Goal: Transaction & Acquisition: Obtain resource

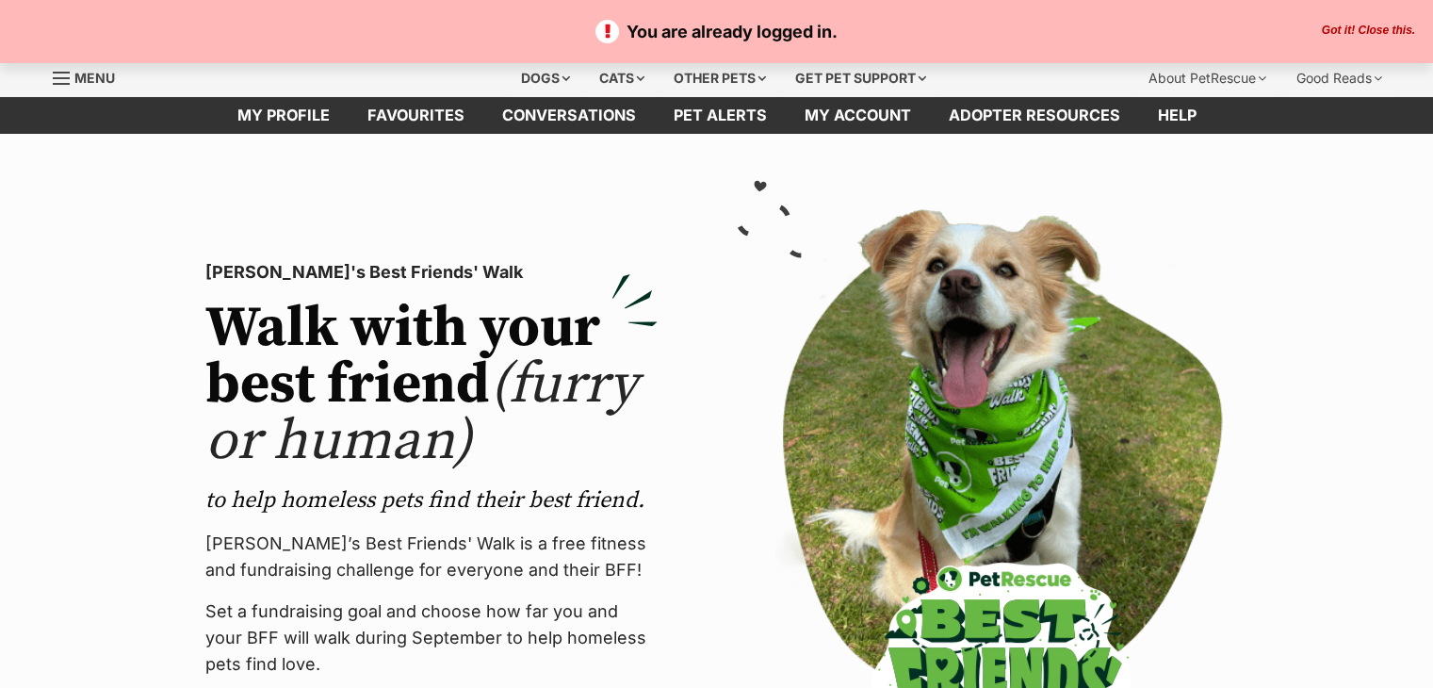
click at [1380, 24] on button "Got it! Close this." at bounding box center [1368, 31] width 105 height 15
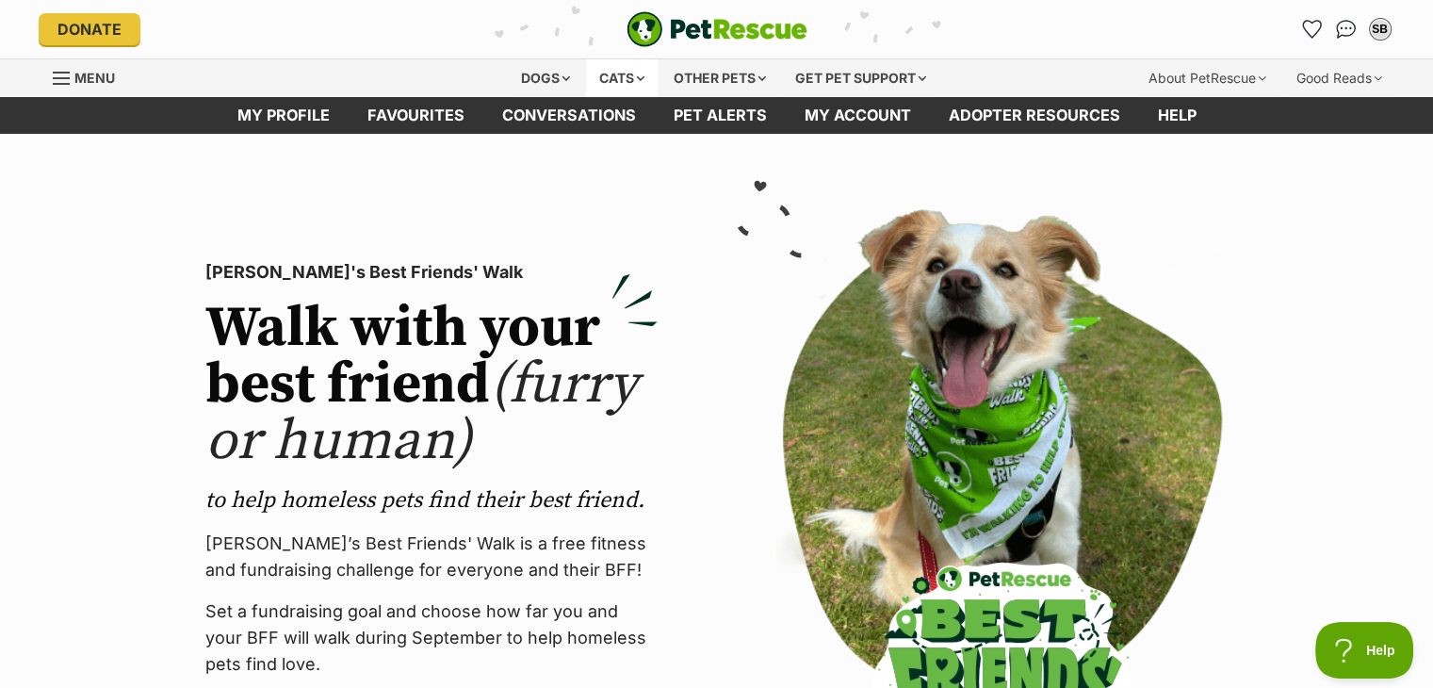
click at [628, 84] on div "Cats" at bounding box center [622, 78] width 72 height 38
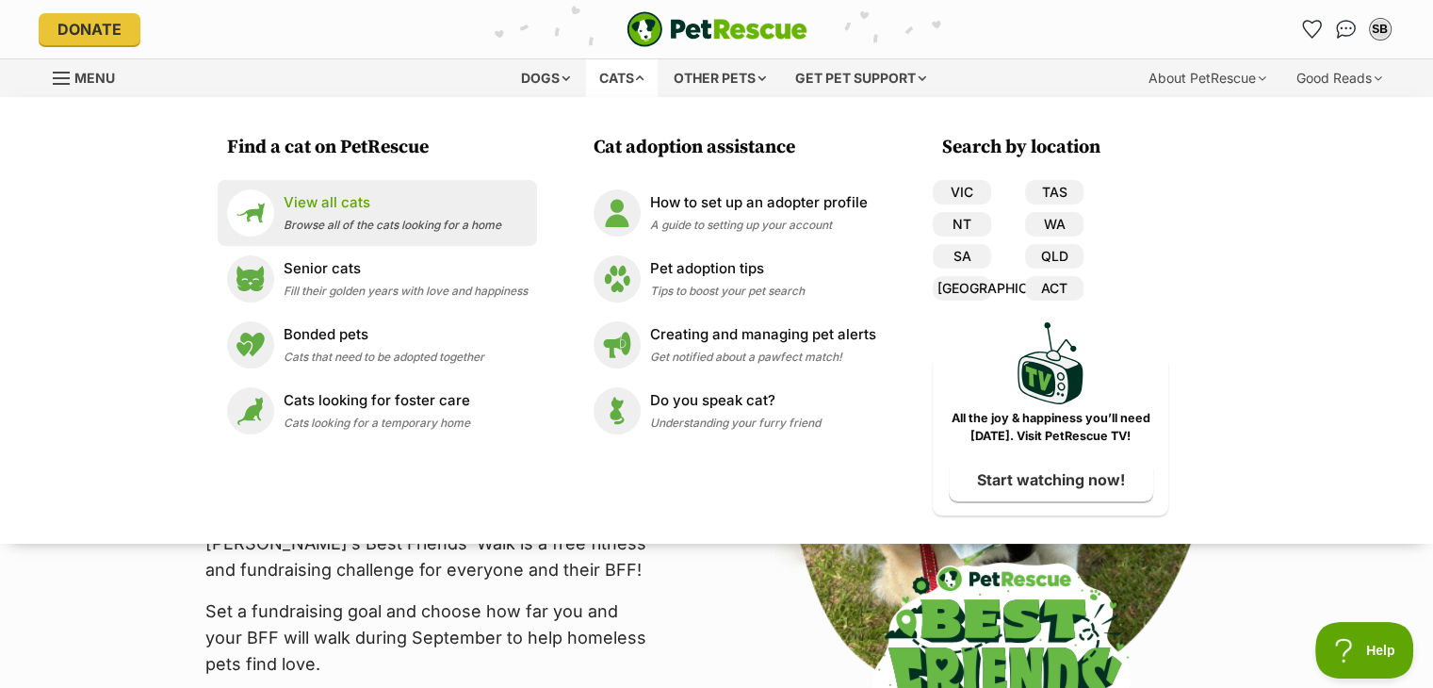
click at [450, 227] on span "Browse all of the cats looking for a home" at bounding box center [393, 225] width 218 height 14
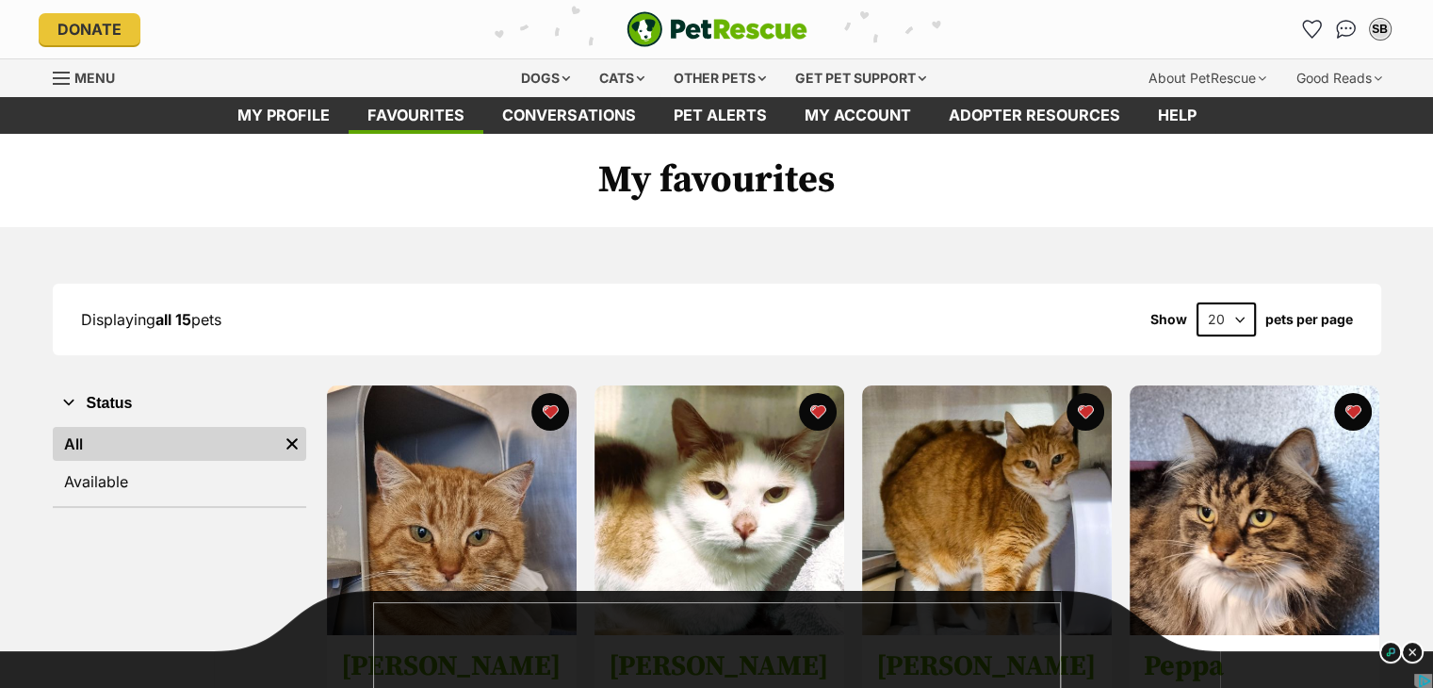
click at [739, 319] on div "Displaying all 15 pets Show 20 40 60 pets per page" at bounding box center [717, 319] width 1329 height 34
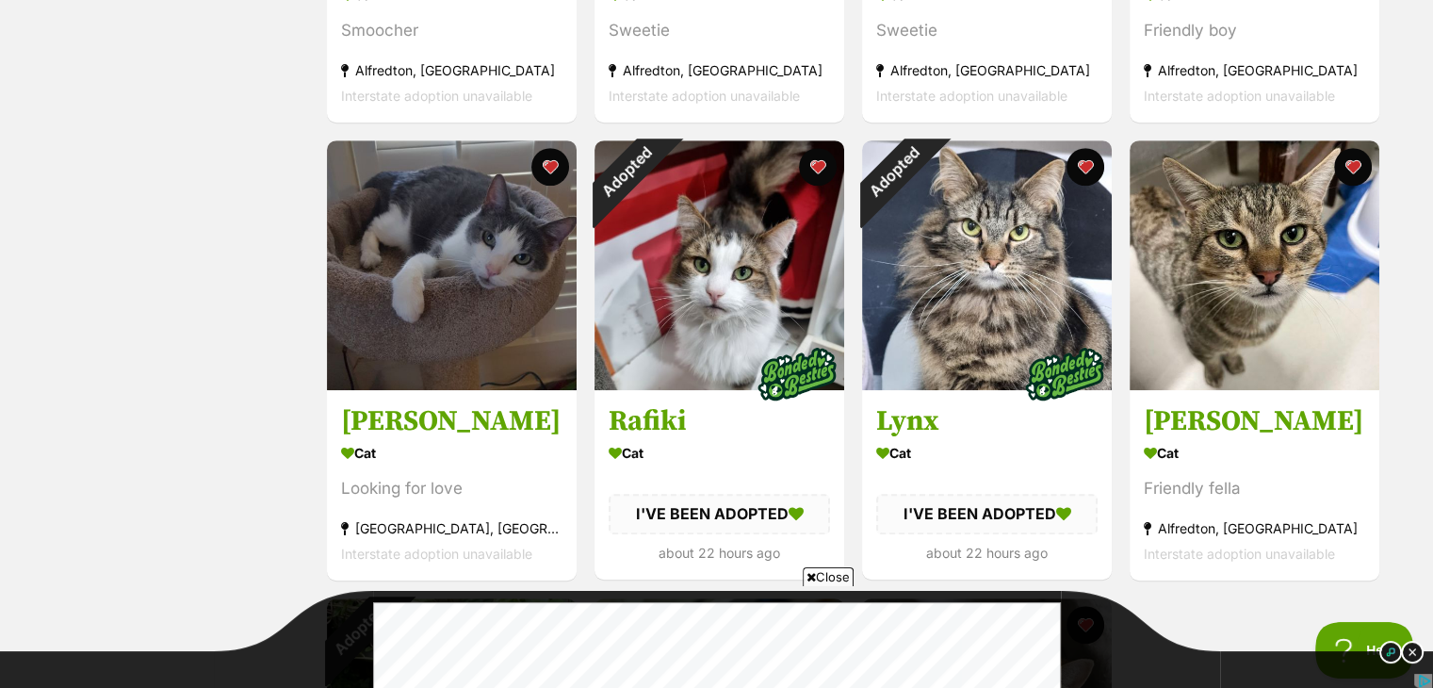
scroll to position [1168, 0]
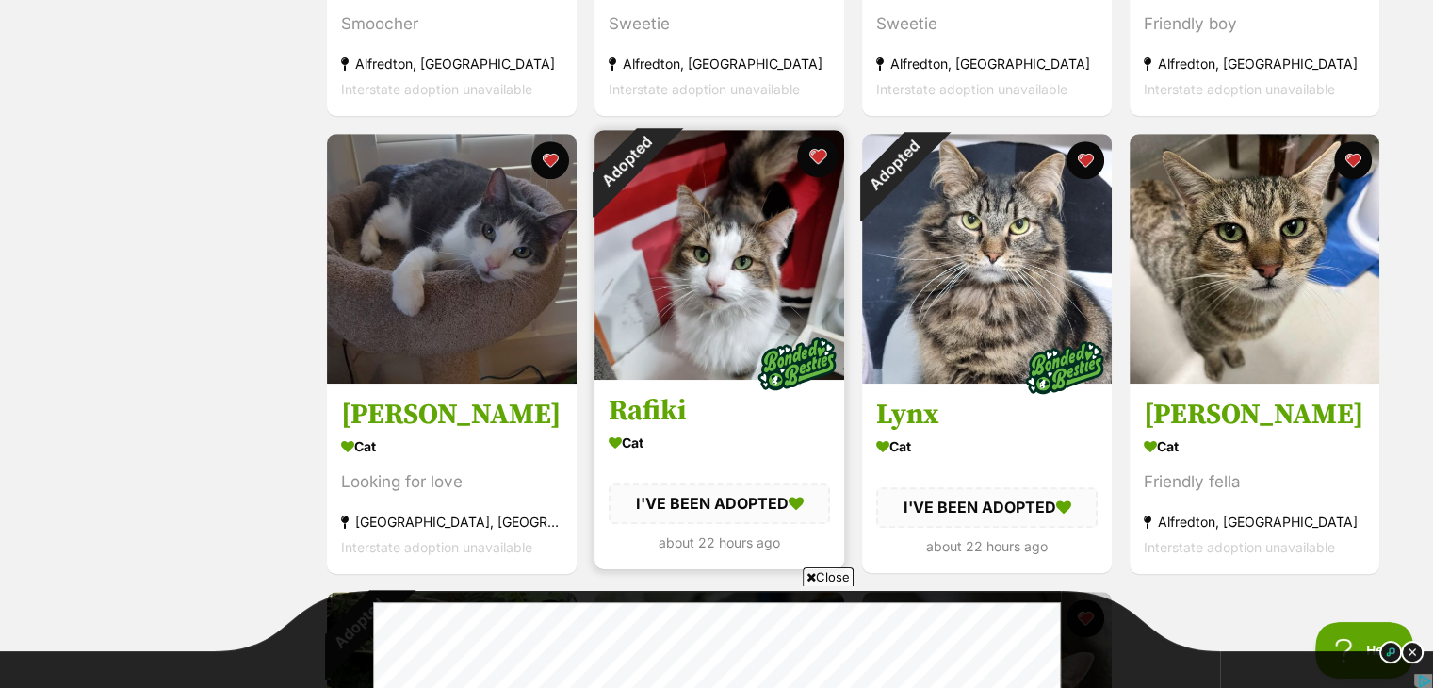
click at [819, 155] on button "favourite" at bounding box center [817, 156] width 41 height 41
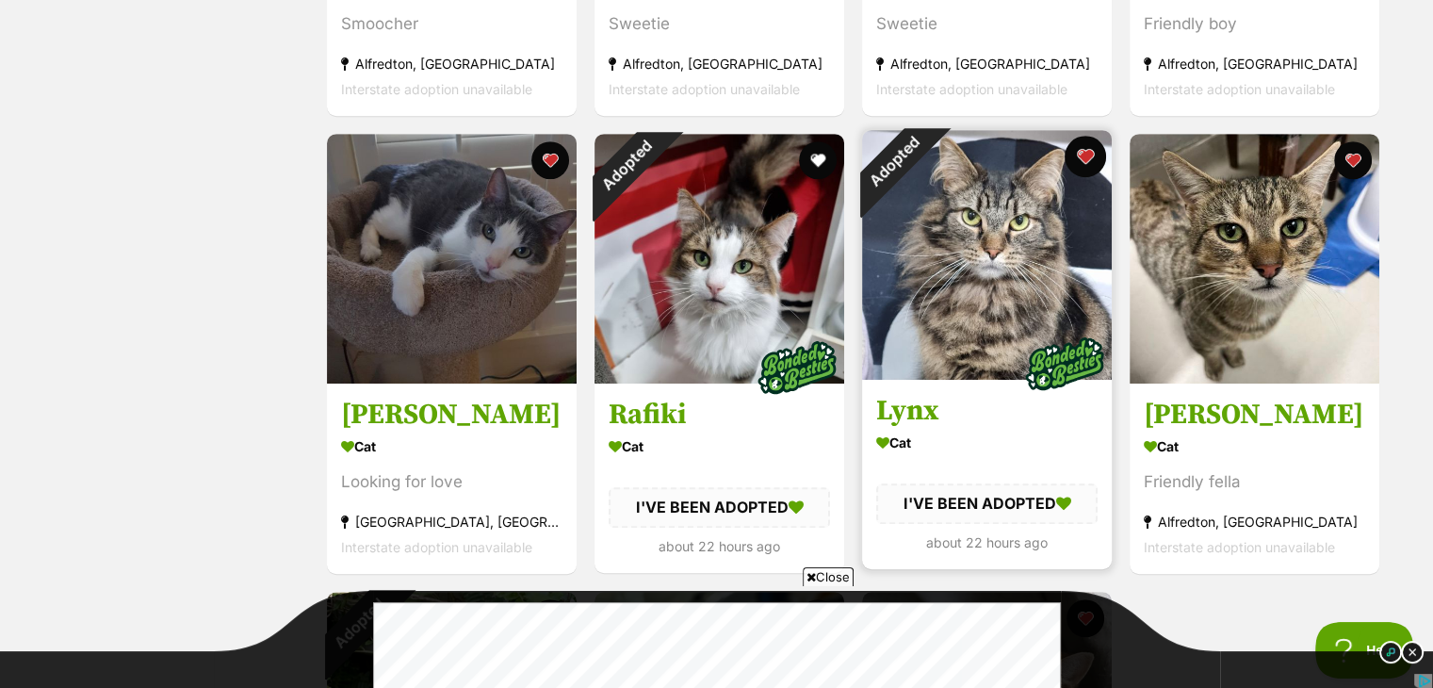
click at [1086, 154] on button "favourite" at bounding box center [1085, 156] width 41 height 41
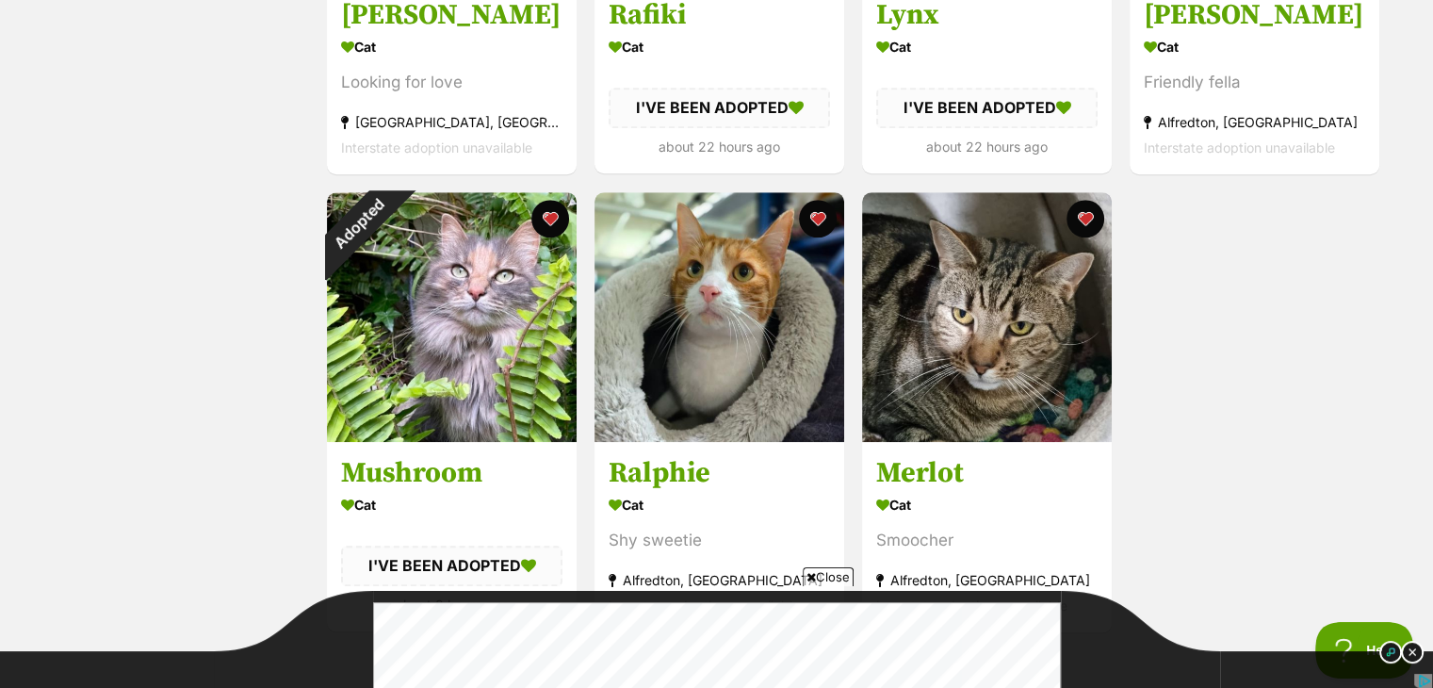
scroll to position [1583, 0]
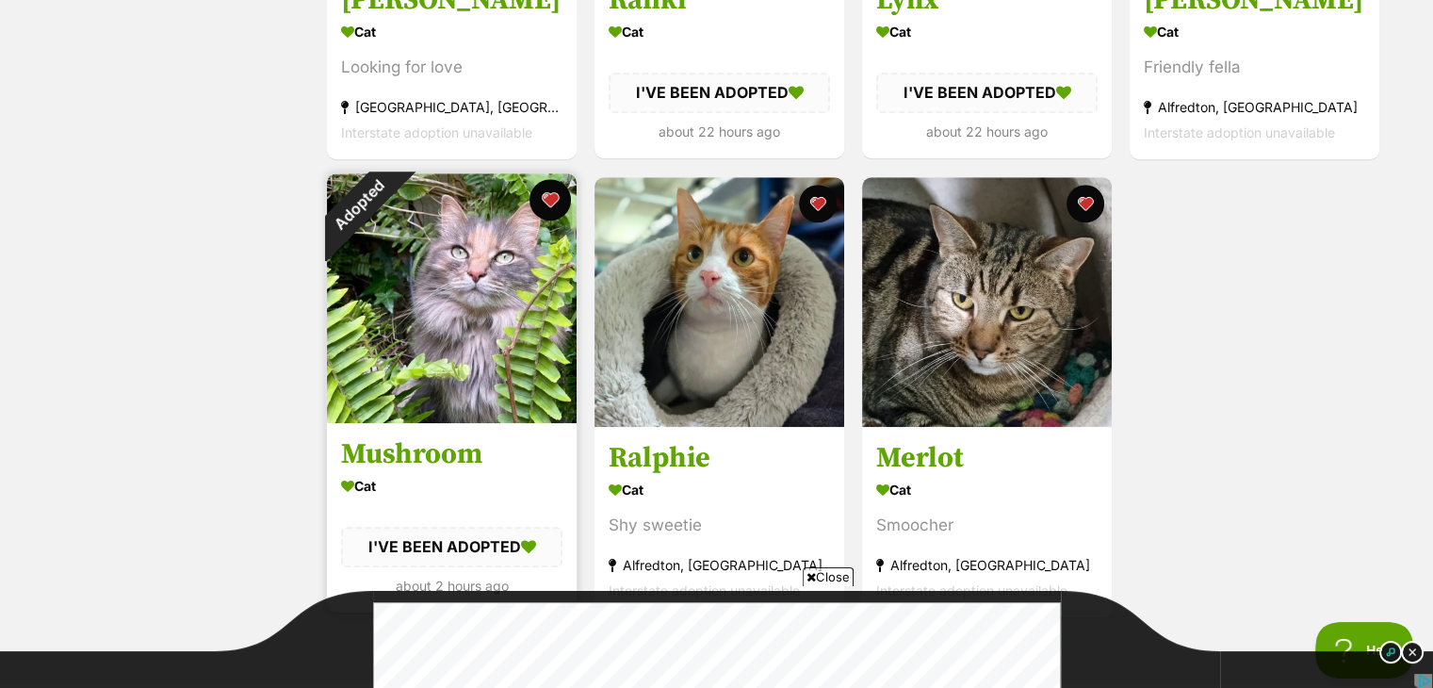
click at [549, 199] on button "favourite" at bounding box center [550, 199] width 41 height 41
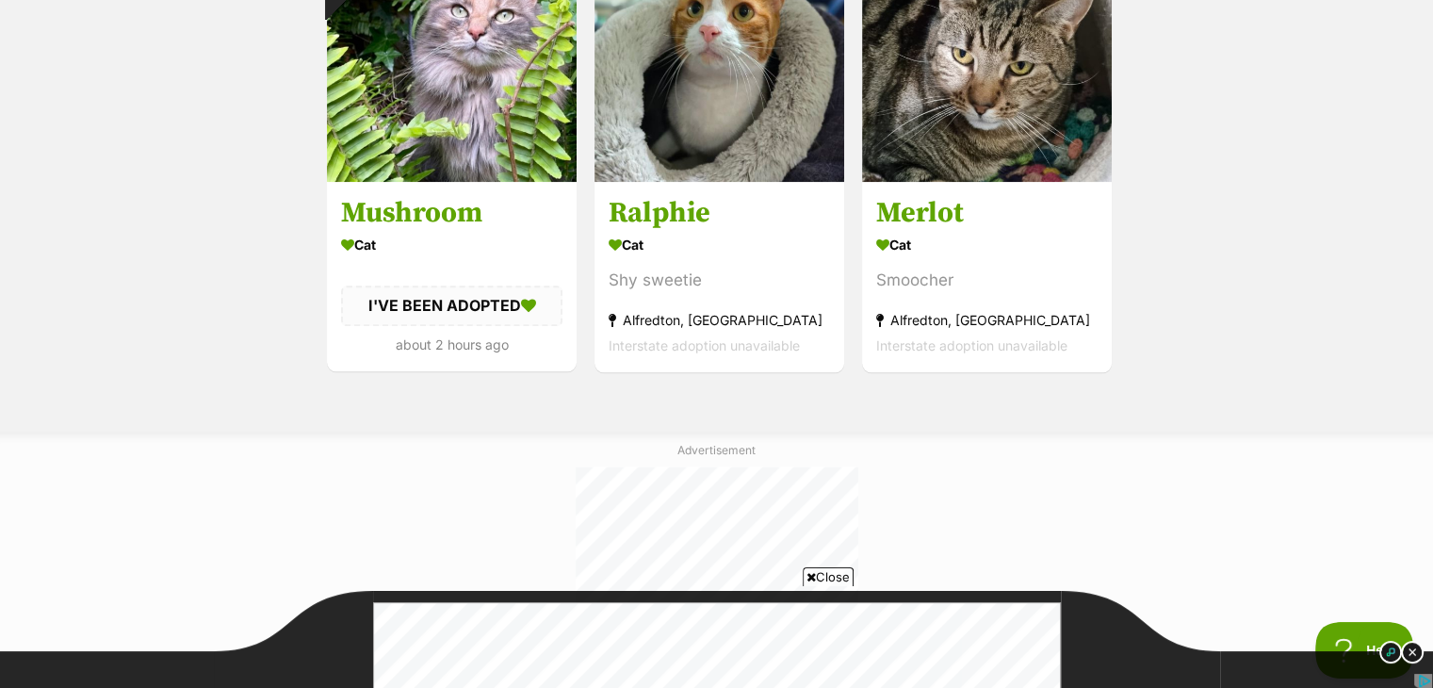
scroll to position [1998, 0]
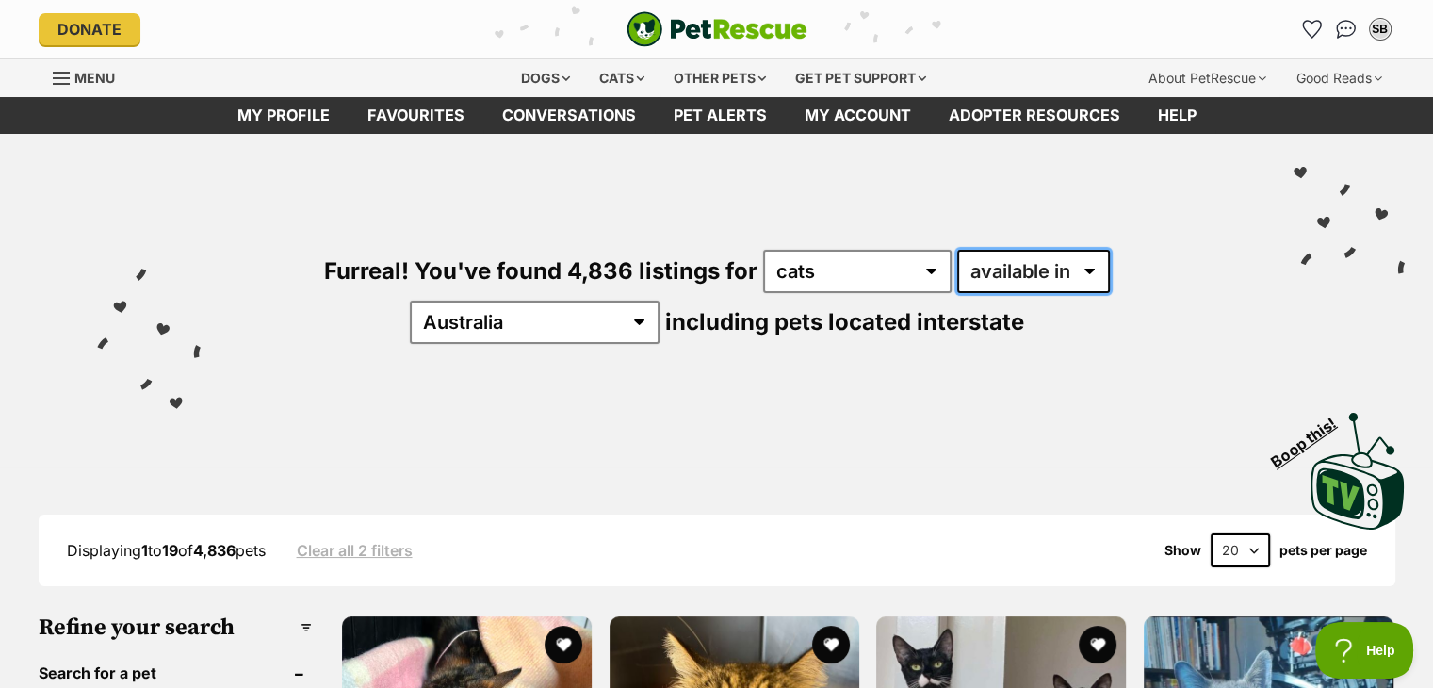
click at [1010, 284] on select "available in located in" at bounding box center [1033, 271] width 153 height 43
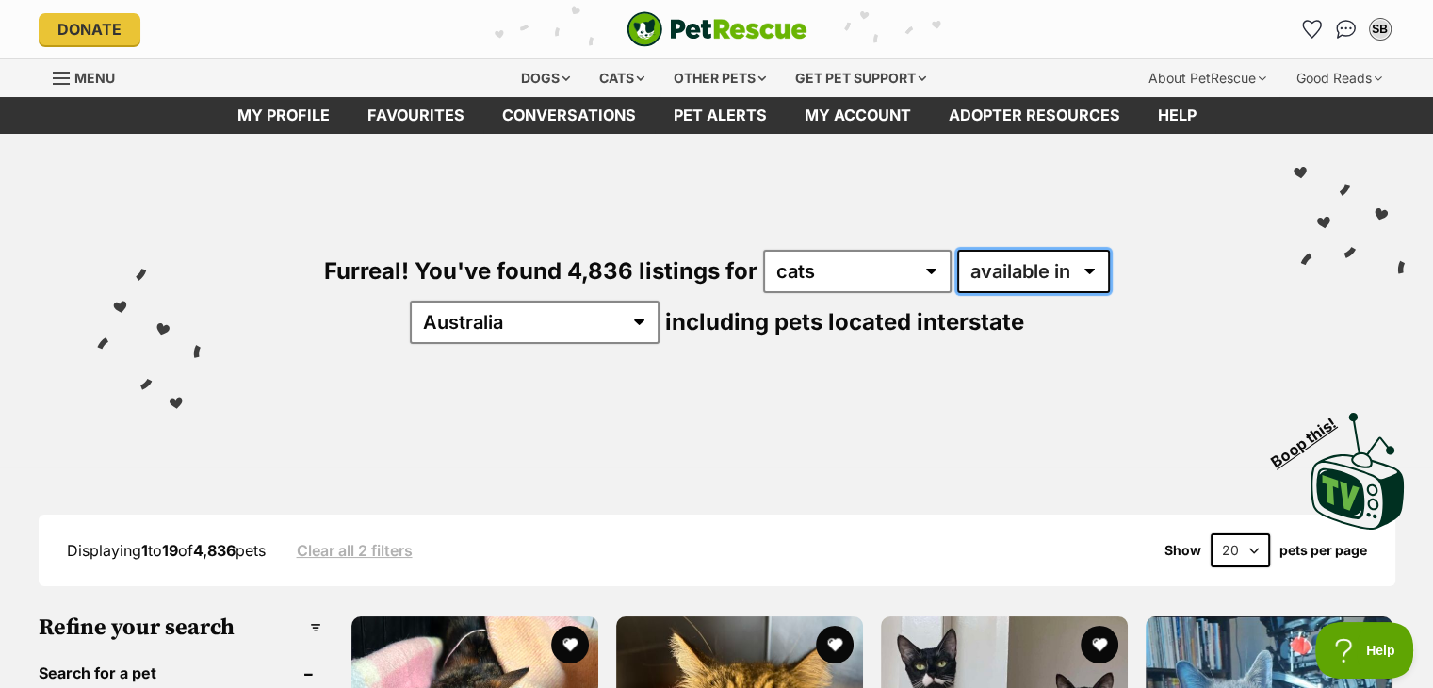
select select "disabled"
click at [957, 250] on select "available in located in" at bounding box center [1033, 271] width 153 height 43
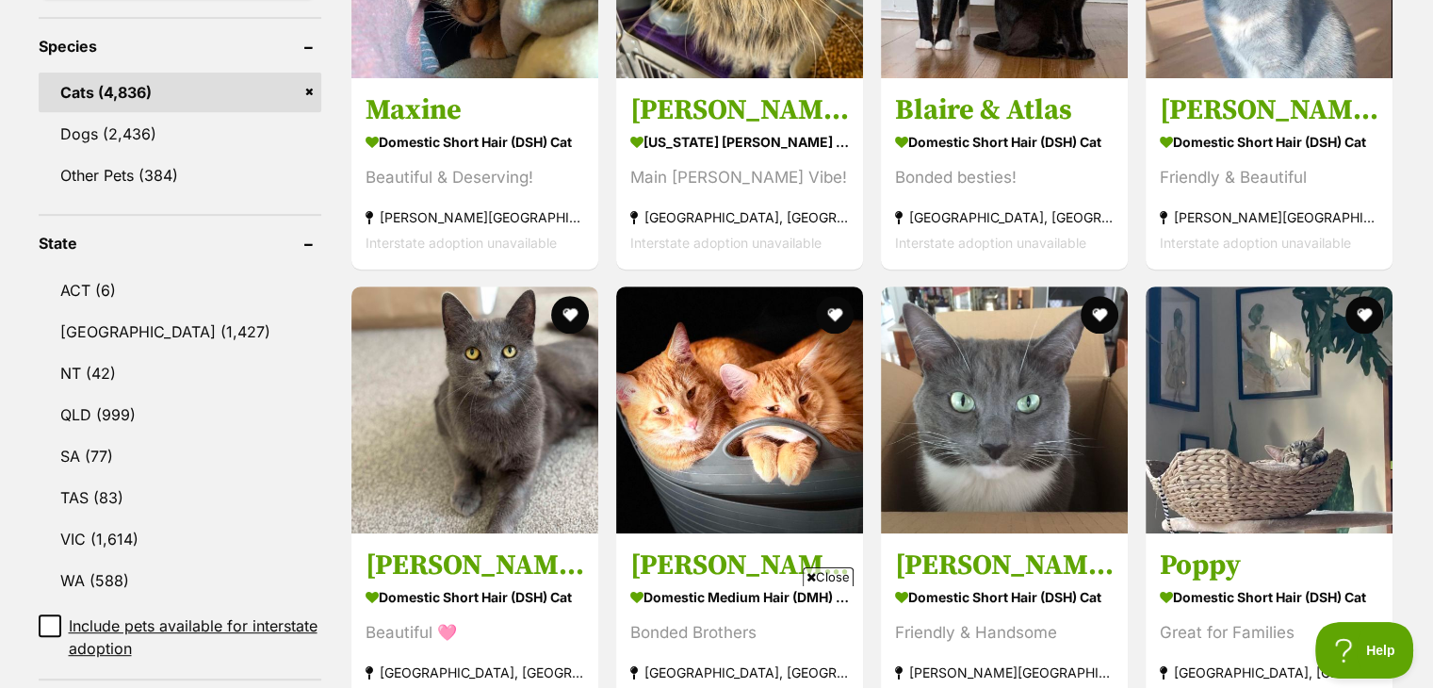
scroll to position [867, 0]
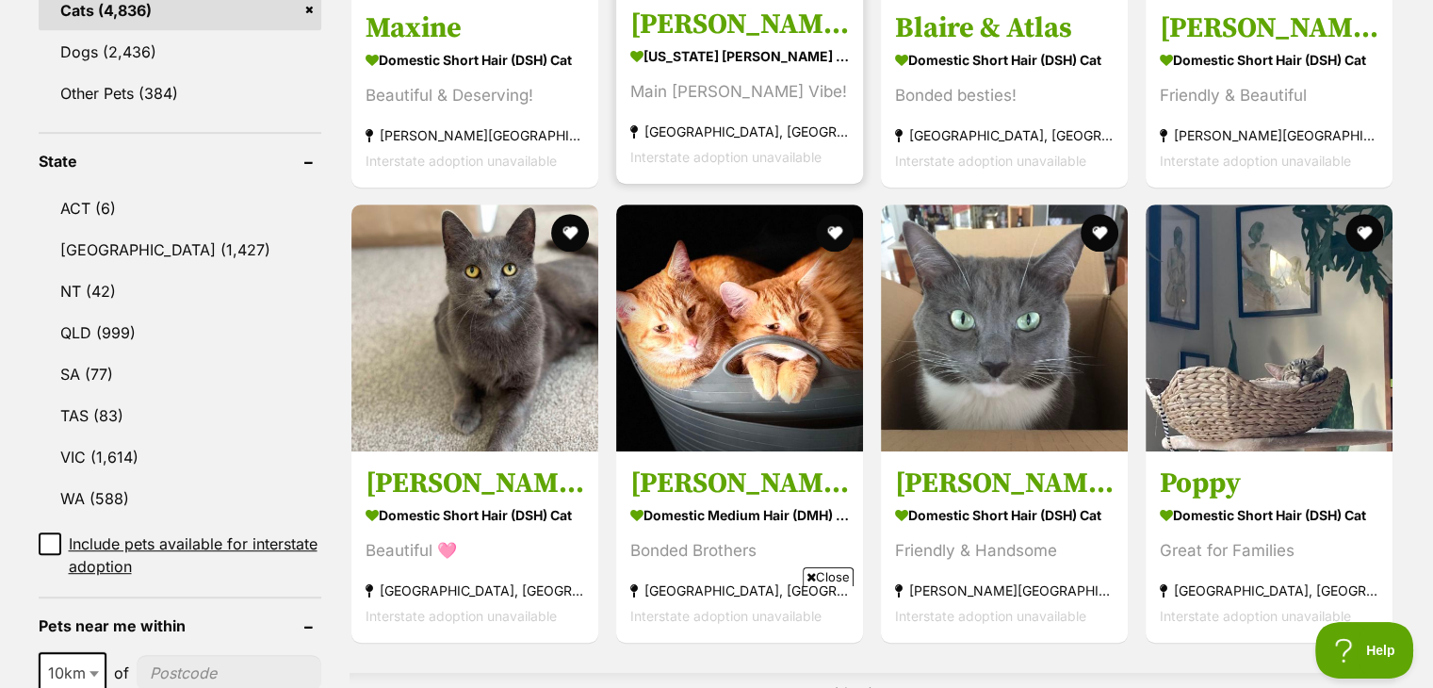
click at [673, 41] on section "Maine Coon Cat Main Coon Vibe! St Kilda, VIC Interstate adoption unavailable" at bounding box center [739, 104] width 219 height 127
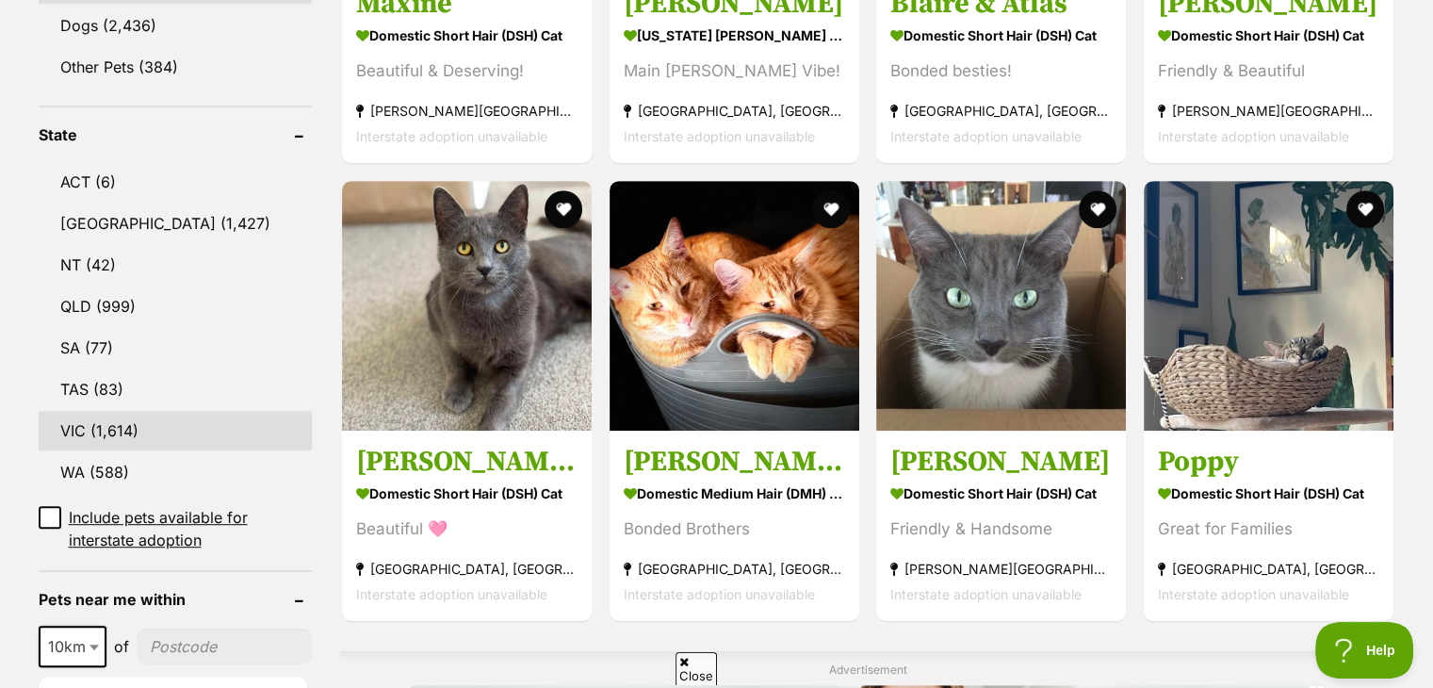
click at [68, 411] on link "VIC (1,614)" at bounding box center [176, 431] width 274 height 40
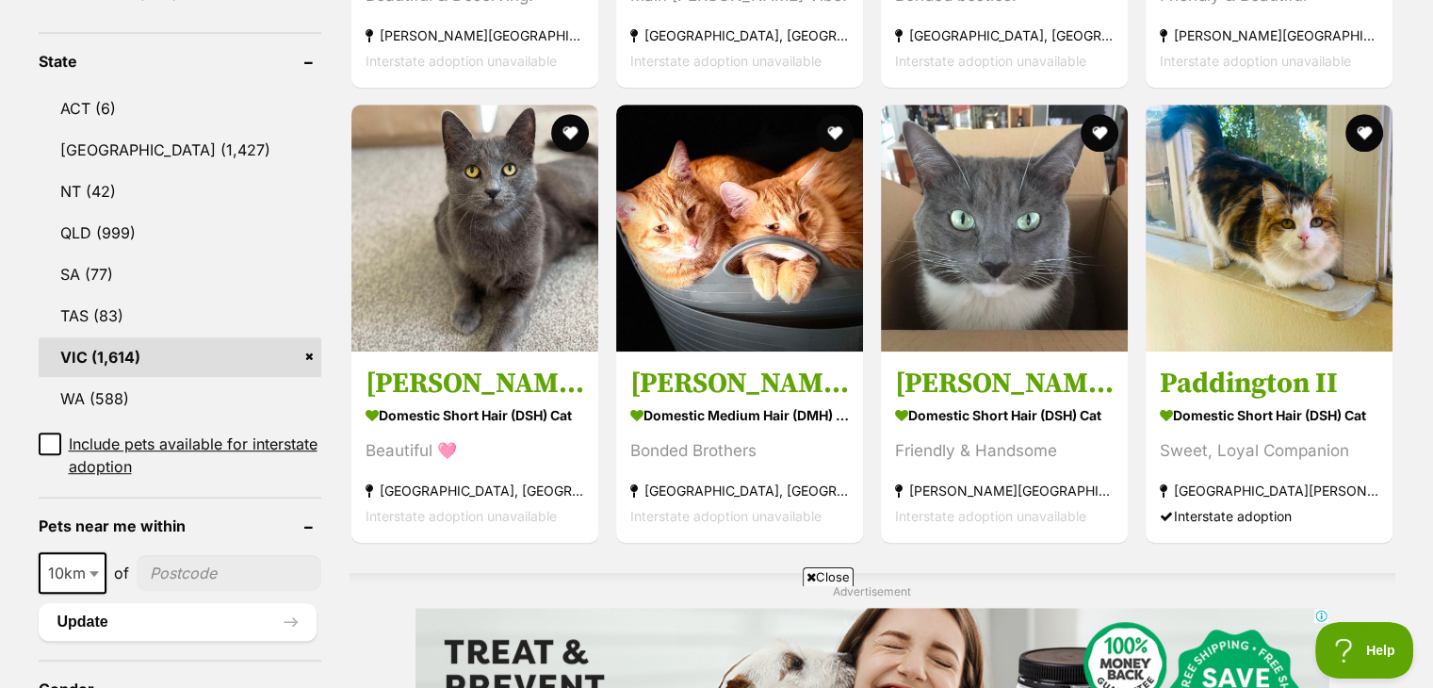
scroll to position [1018, 0]
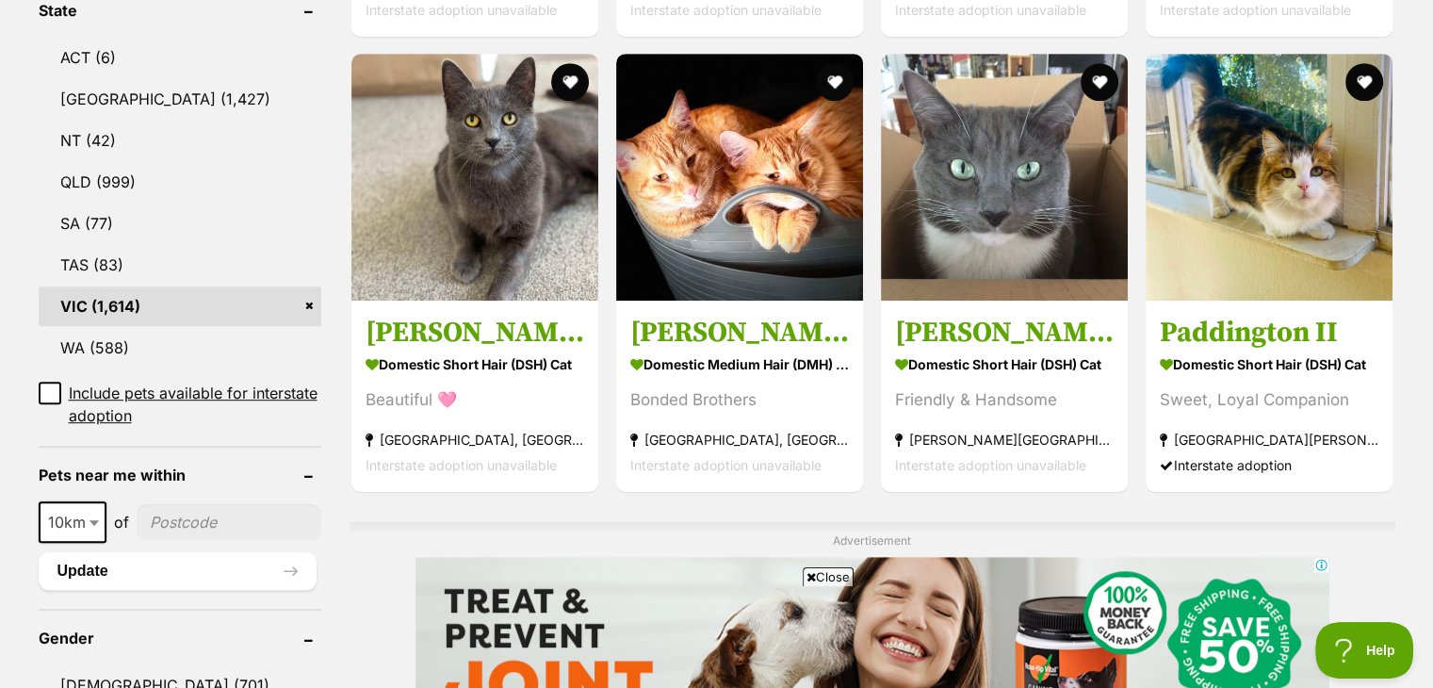
click at [87, 501] on span at bounding box center [96, 521] width 19 height 41
click at [158, 504] on input"] "postcode" at bounding box center [229, 522] width 185 height 36
type input"] "3350"
click at [296, 552] on button "Update" at bounding box center [178, 571] width 278 height 38
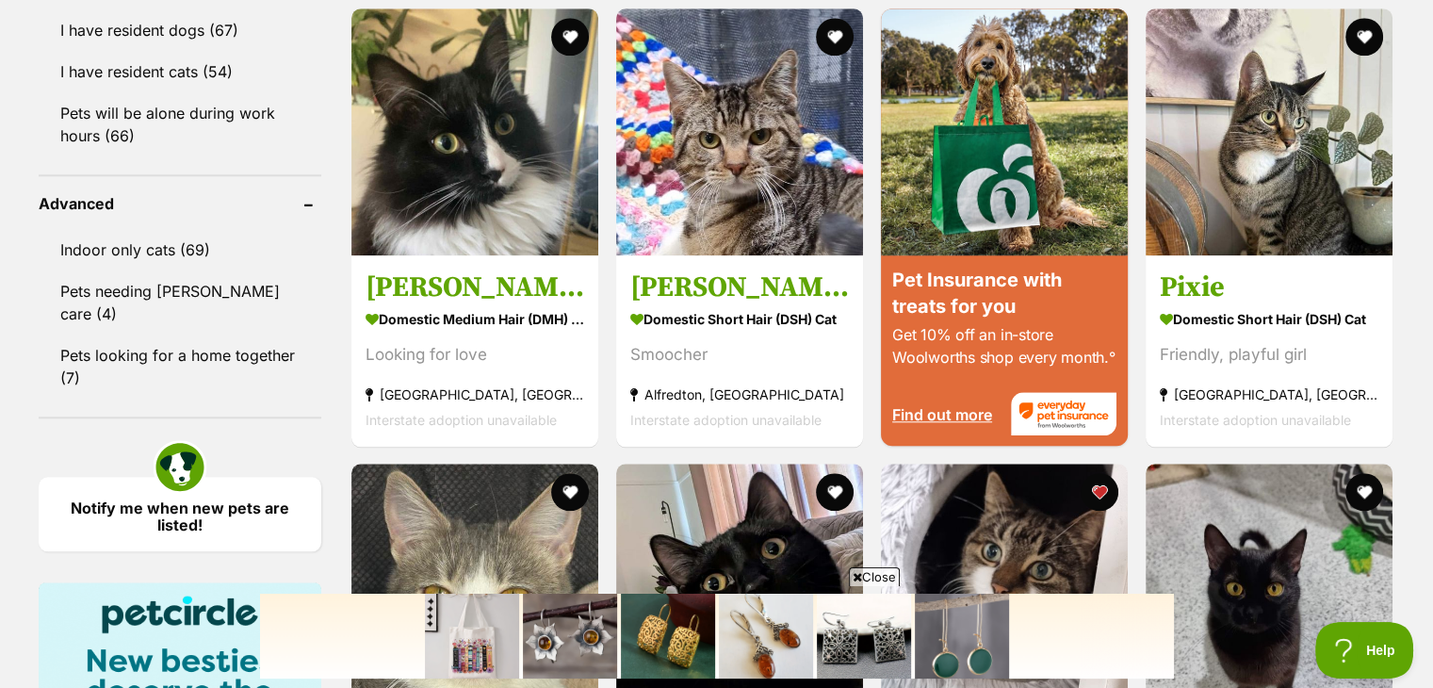
scroll to position [1809, 0]
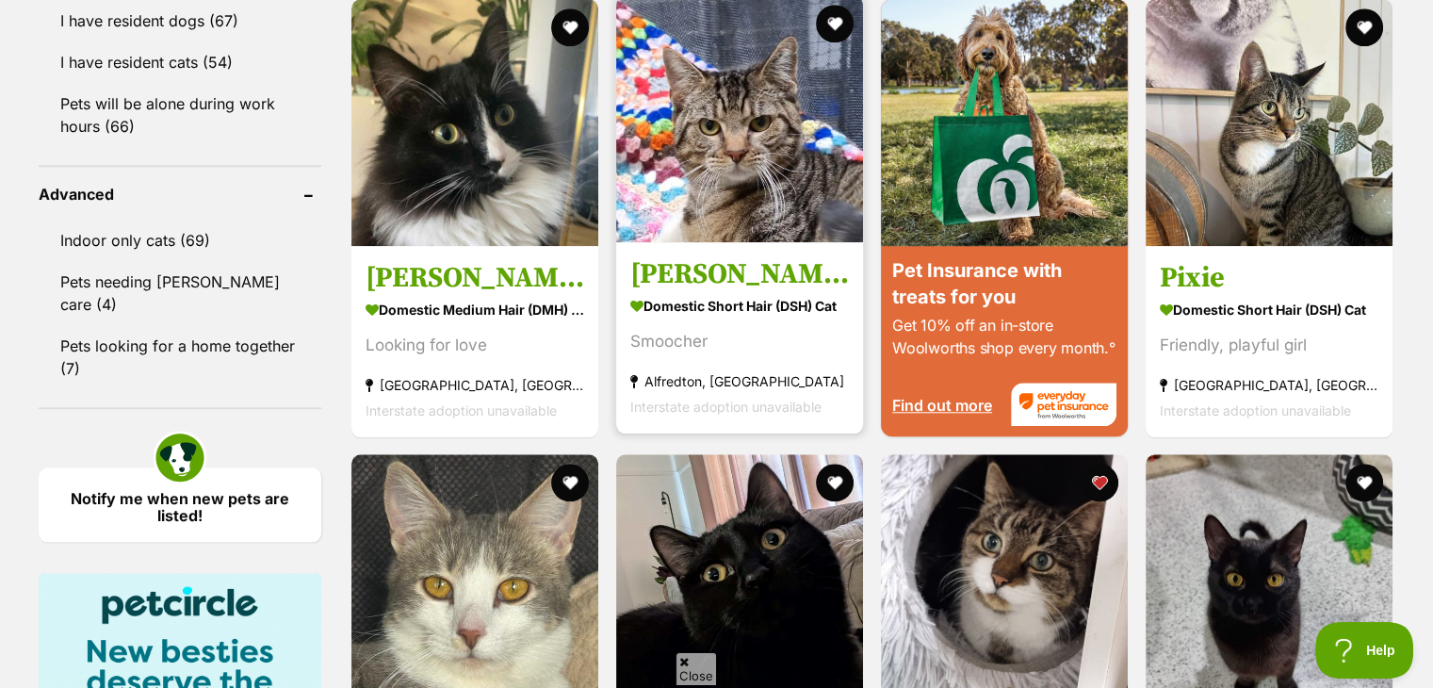
click at [735, 126] on img at bounding box center [739, 118] width 247 height 247
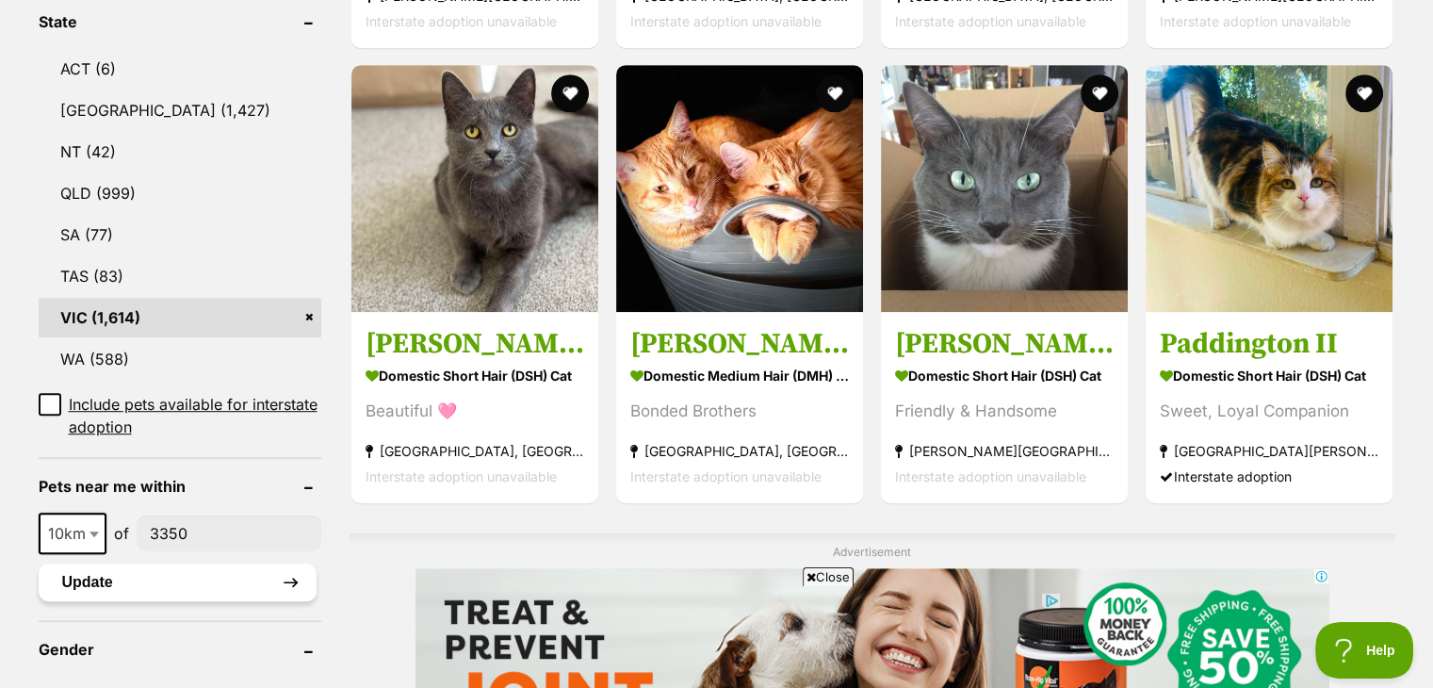
click at [294, 563] on button "Update" at bounding box center [178, 582] width 278 height 38
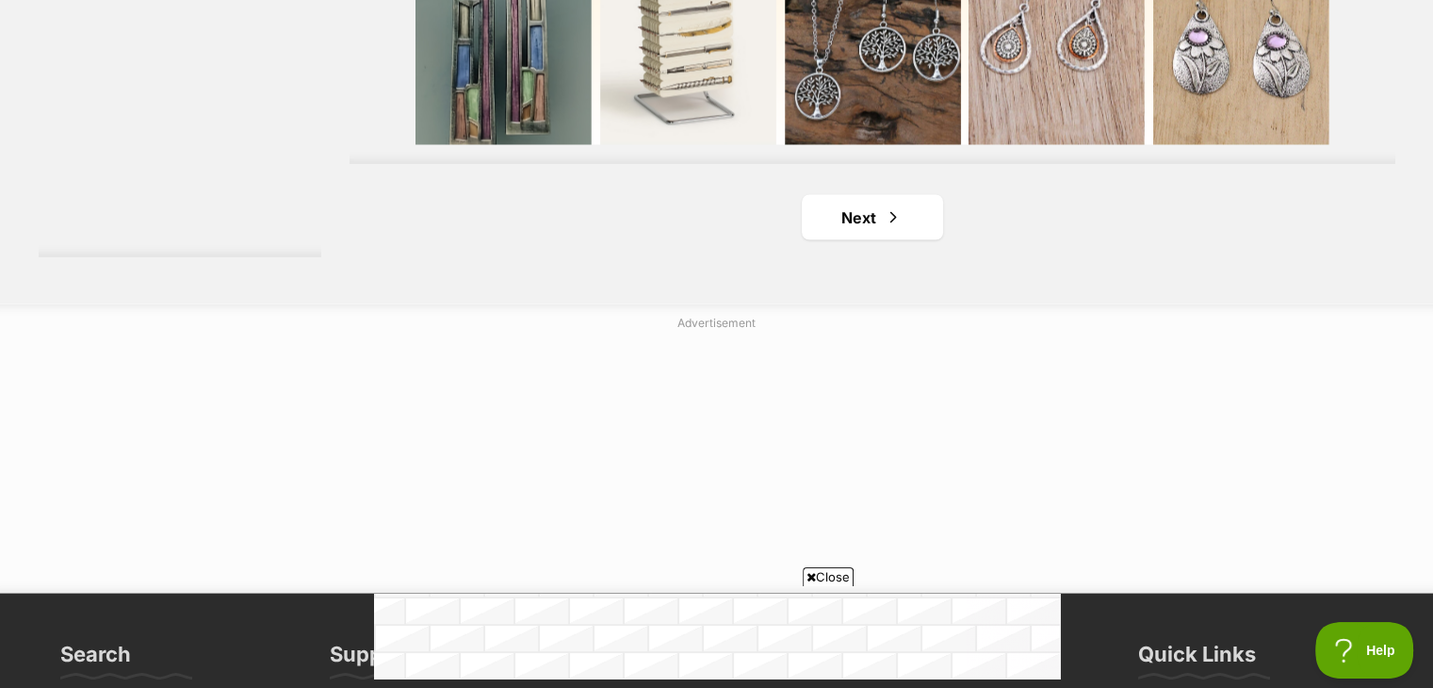
scroll to position [3512, 0]
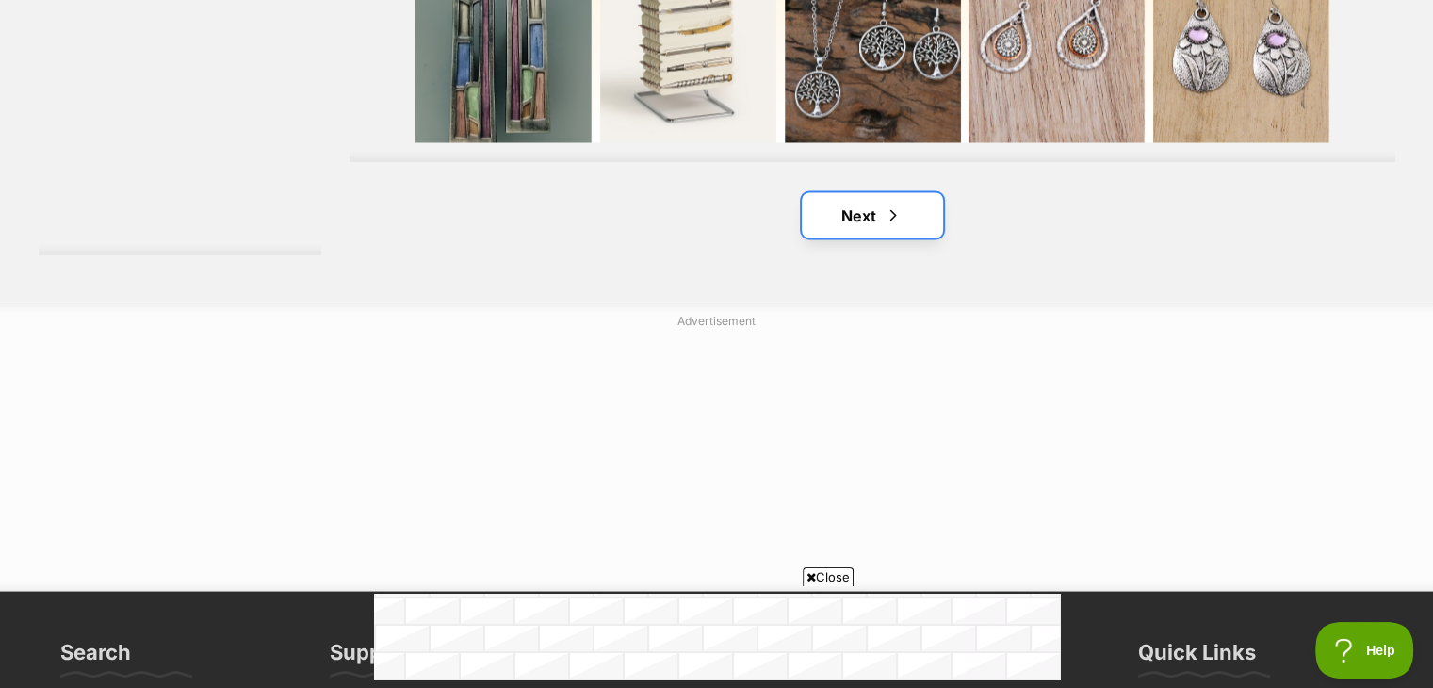
click at [858, 233] on link "Next" at bounding box center [872, 214] width 141 height 45
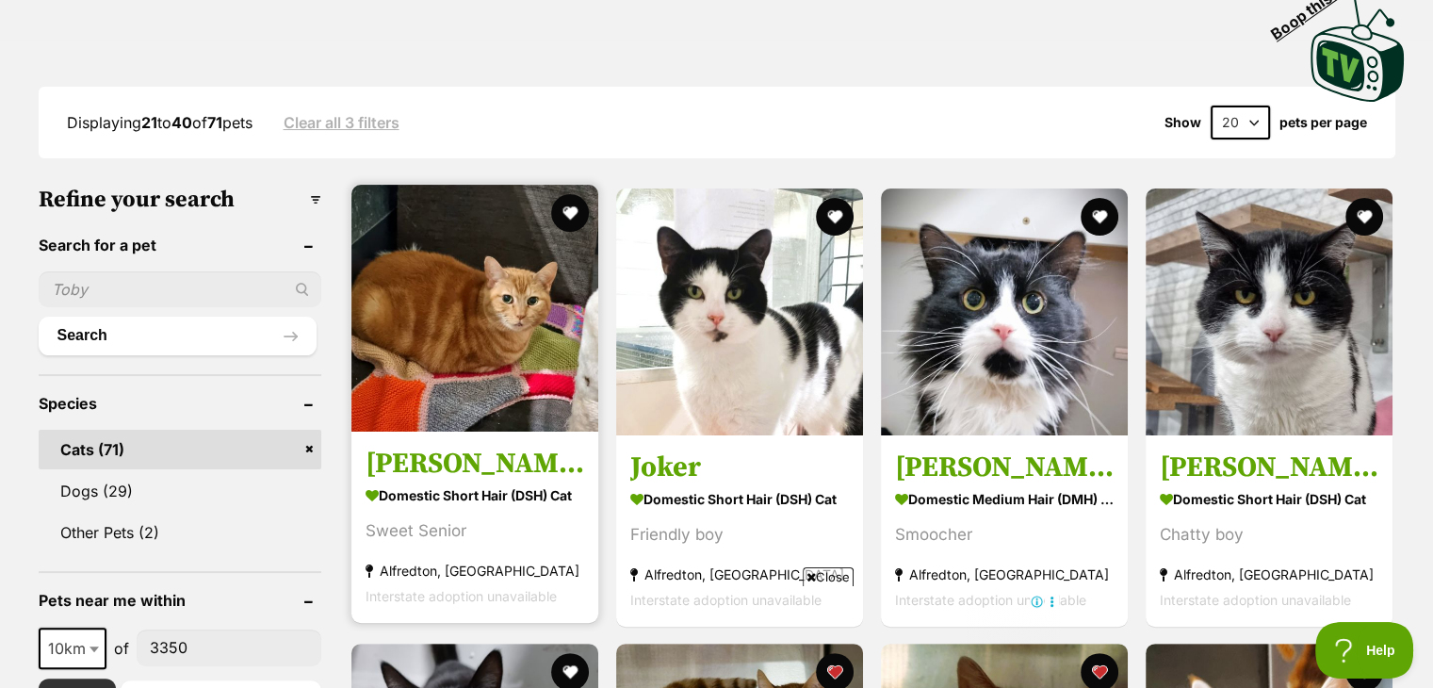
click at [498, 302] on img at bounding box center [474, 308] width 247 height 247
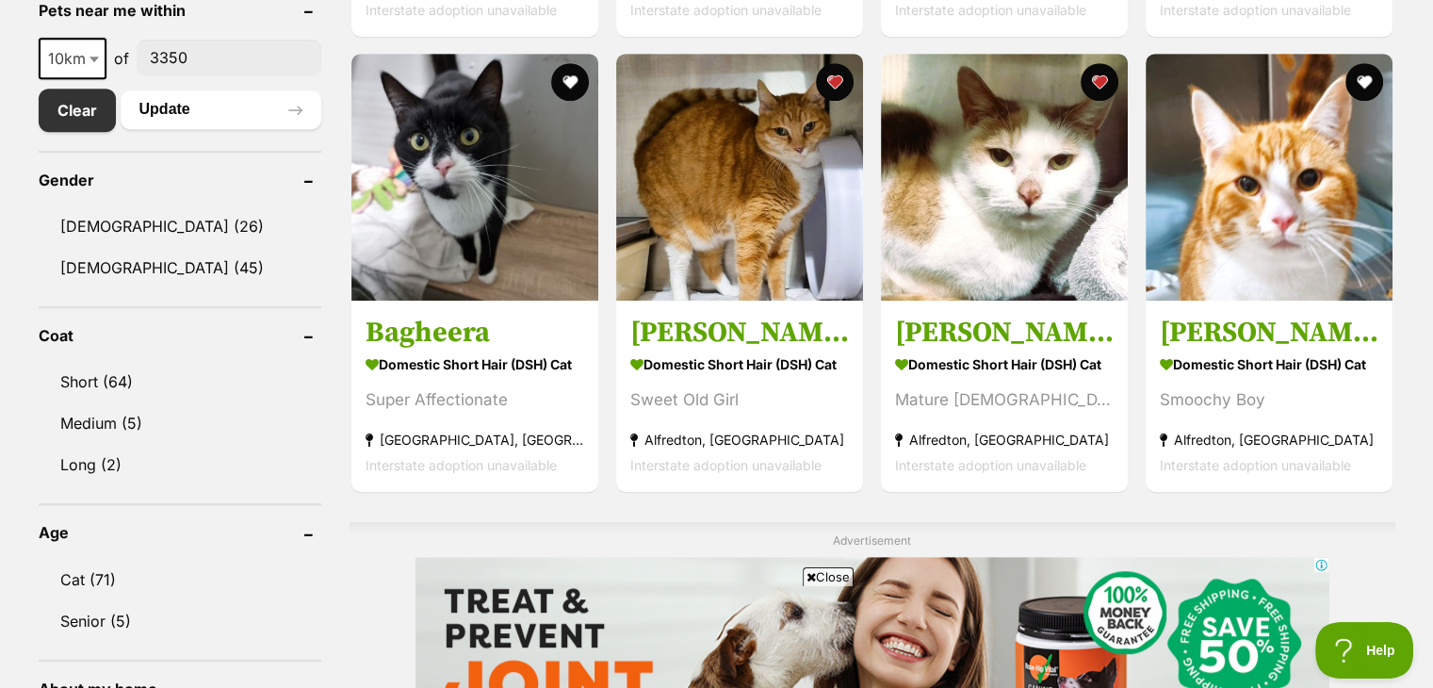
scroll to position [969, 0]
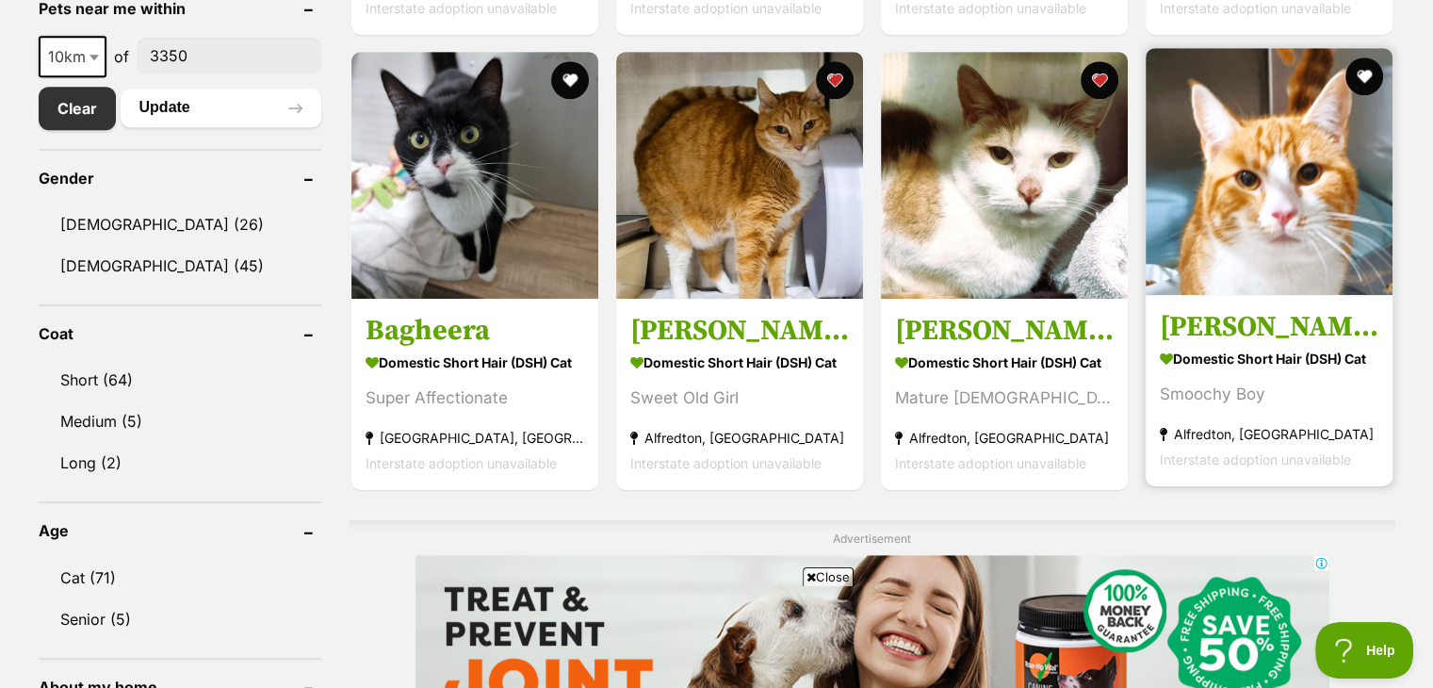
click at [1288, 218] on img at bounding box center [1269, 171] width 247 height 247
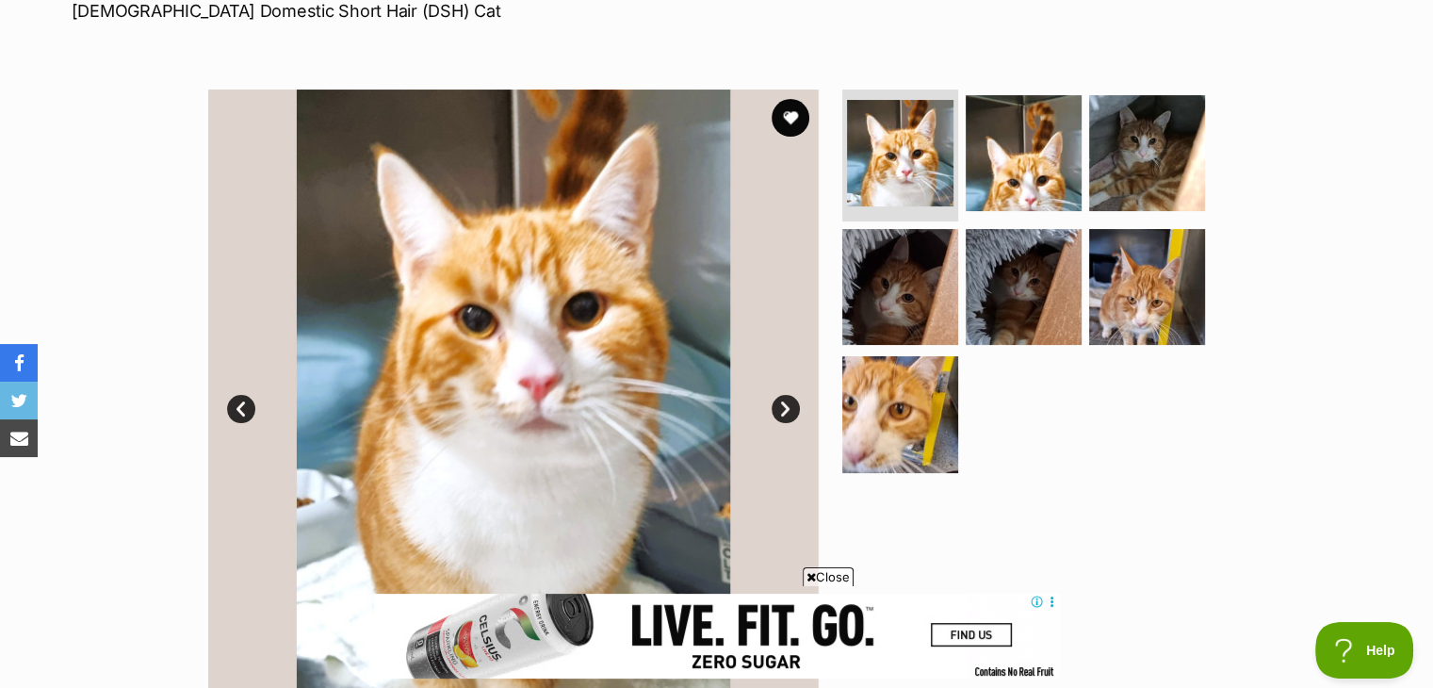
scroll to position [302, 0]
click at [1048, 188] on img at bounding box center [1024, 154] width 122 height 122
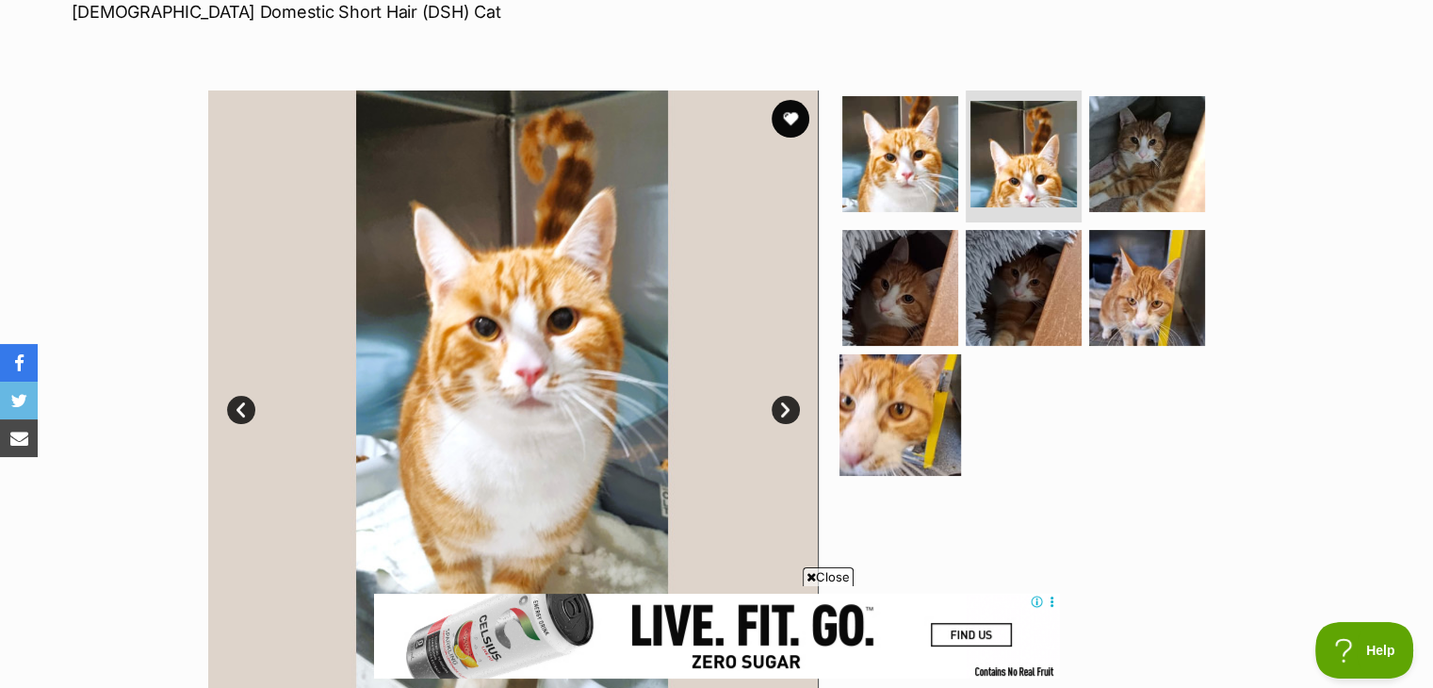
click at [909, 377] on img at bounding box center [901, 415] width 122 height 122
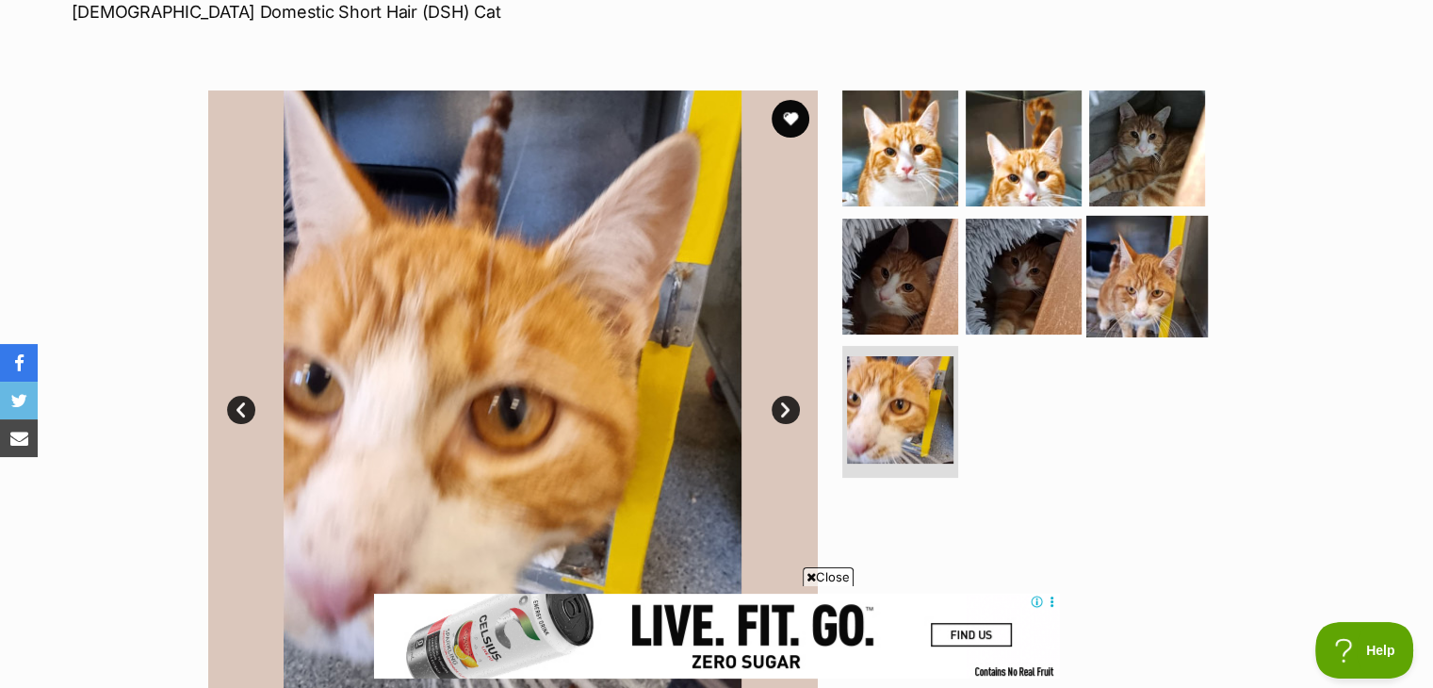
click at [1087, 309] on img at bounding box center [1147, 276] width 122 height 122
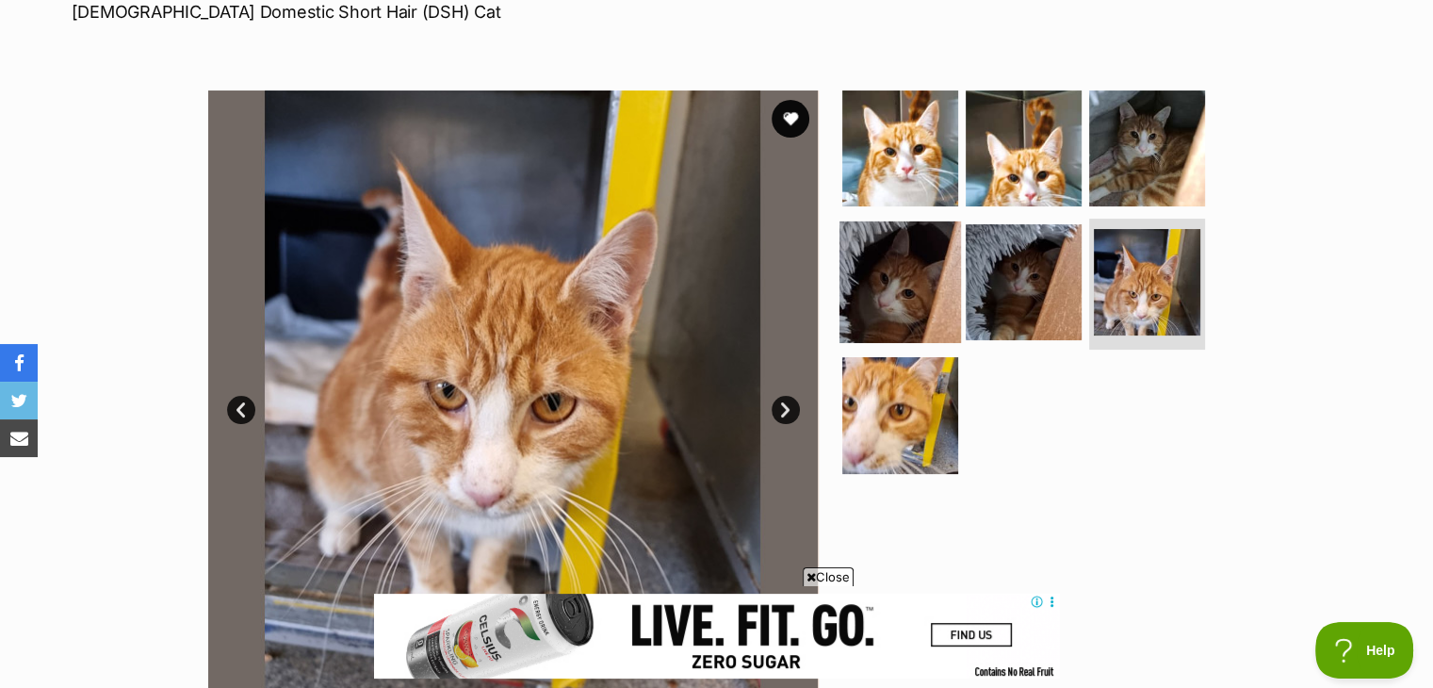
click at [915, 289] on img at bounding box center [901, 281] width 122 height 122
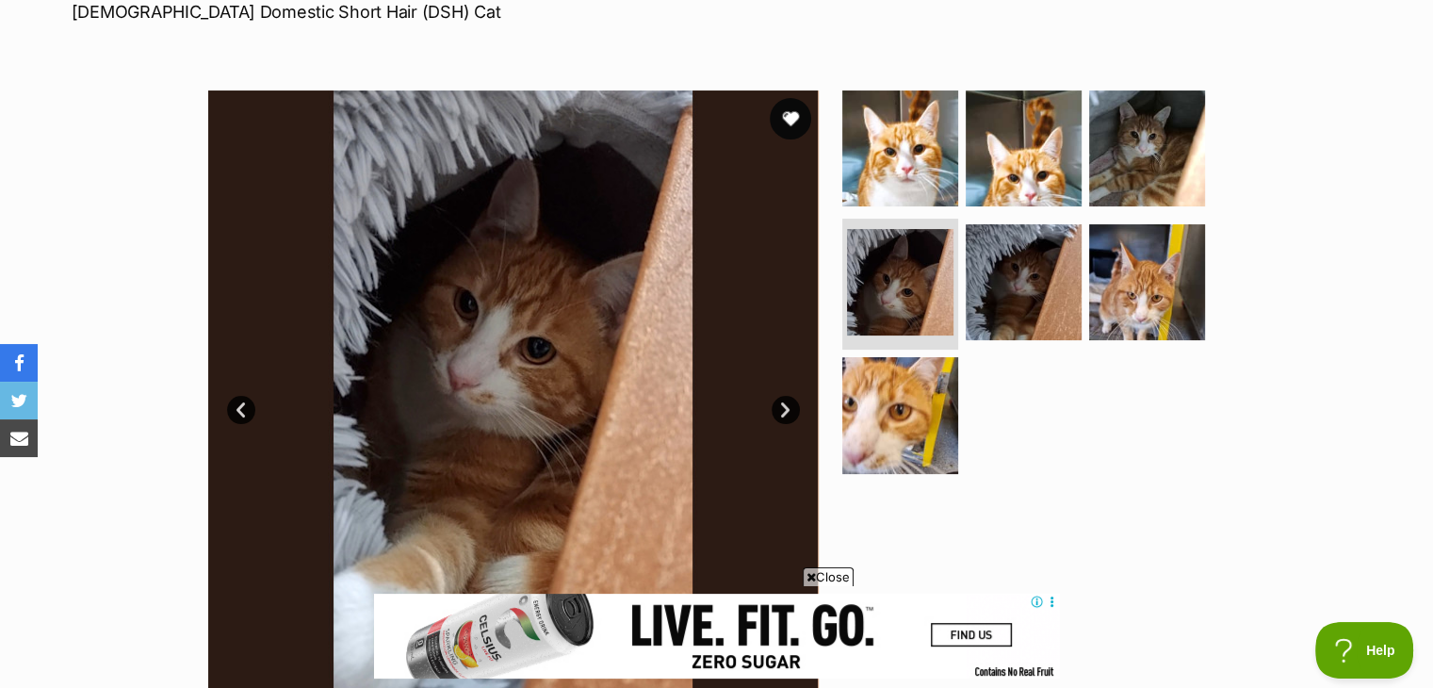
click at [795, 122] on button "favourite" at bounding box center [790, 118] width 41 height 41
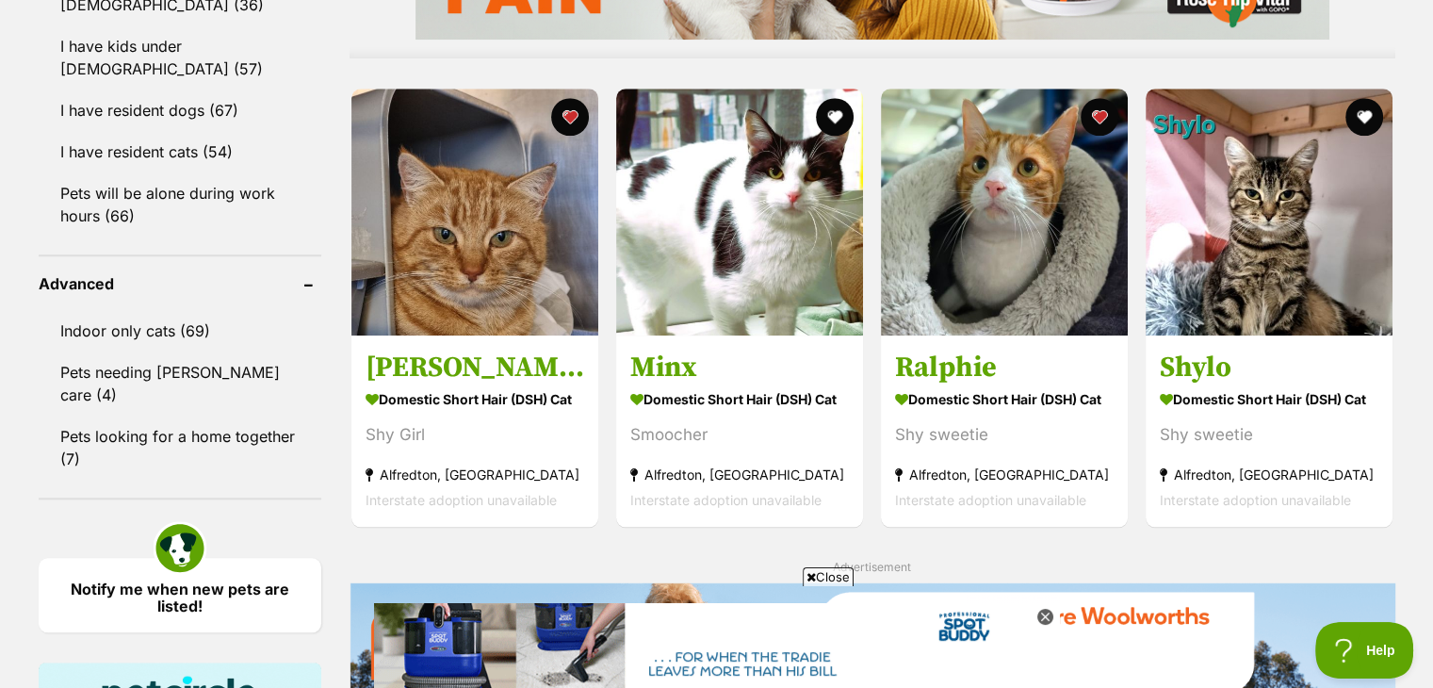
scroll to position [1723, 0]
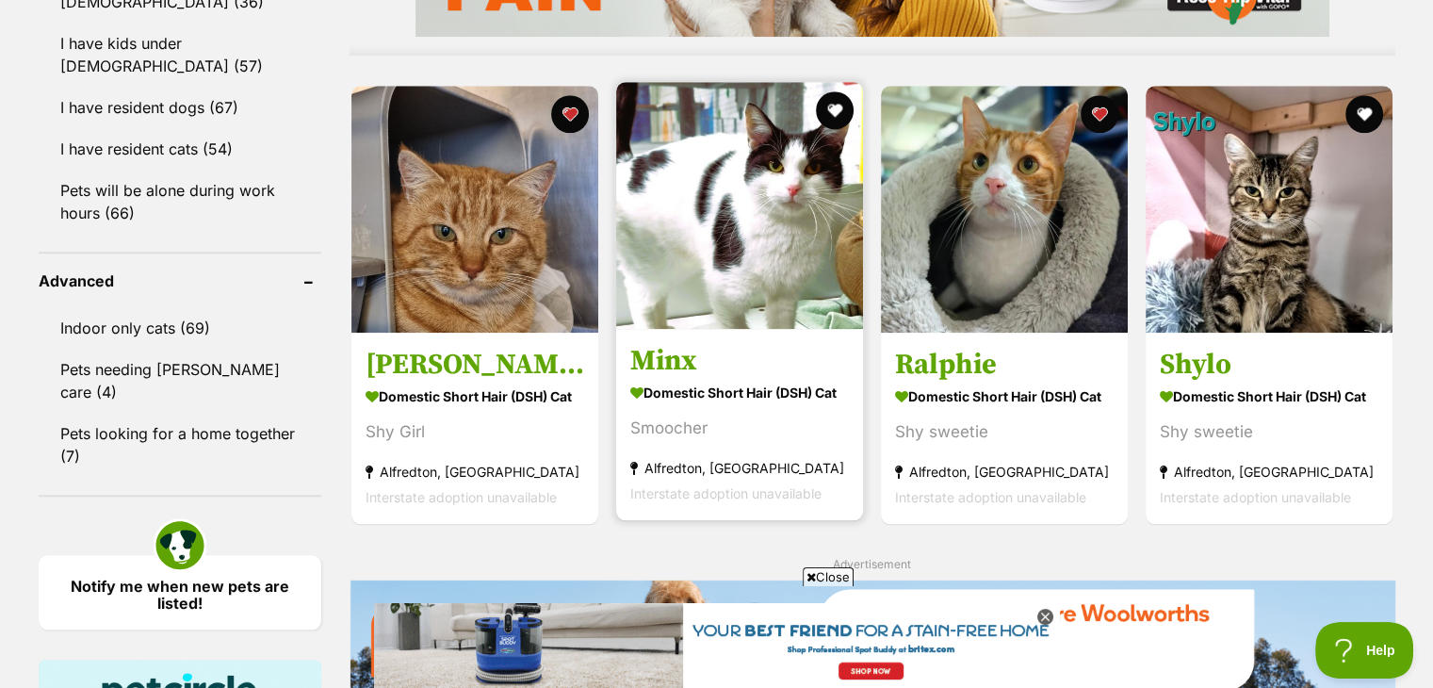
click at [697, 213] on img at bounding box center [739, 205] width 247 height 247
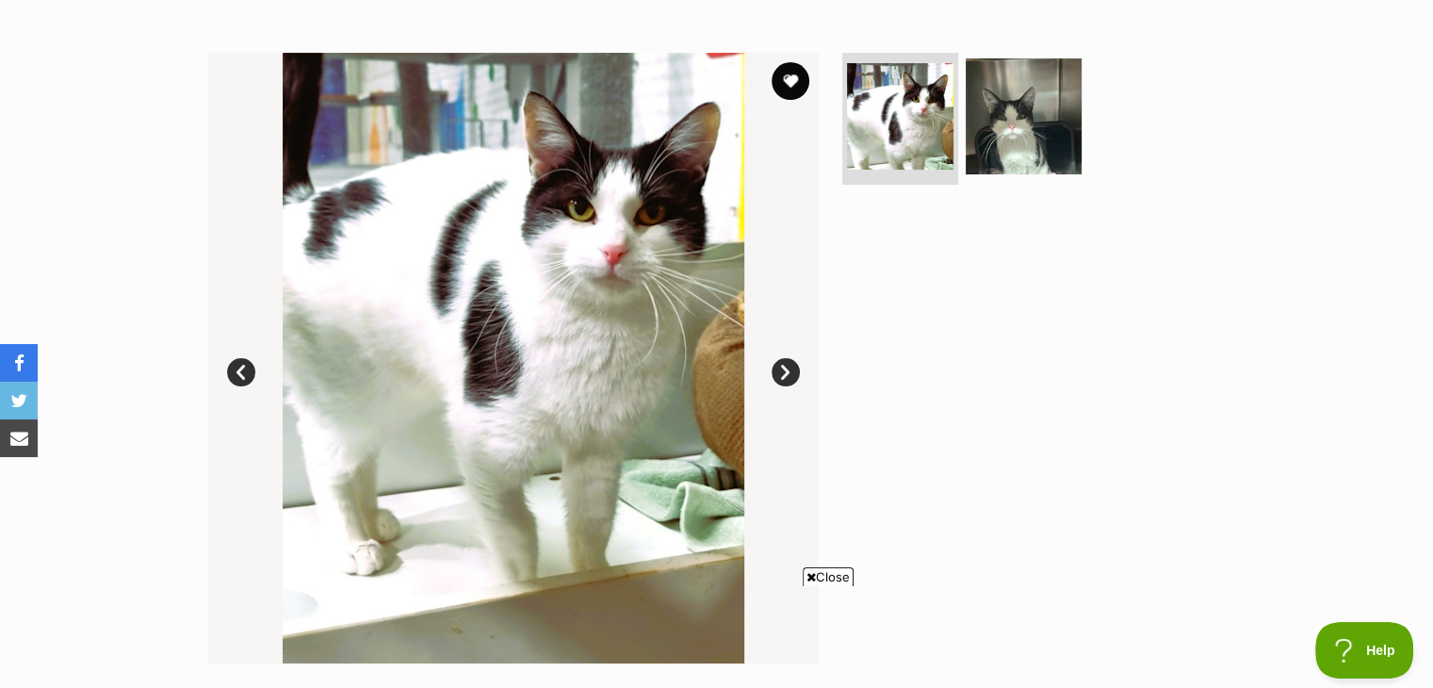
scroll to position [302, 0]
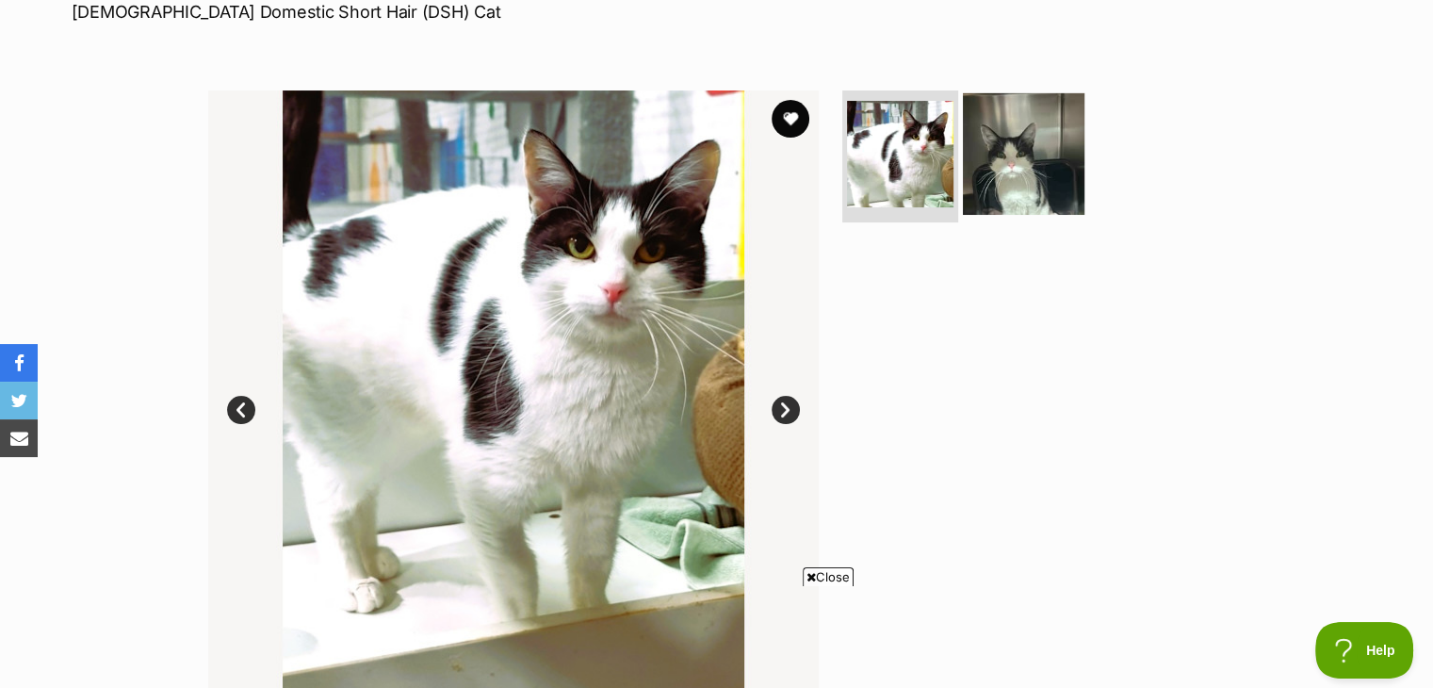
click at [988, 178] on img at bounding box center [1024, 154] width 122 height 122
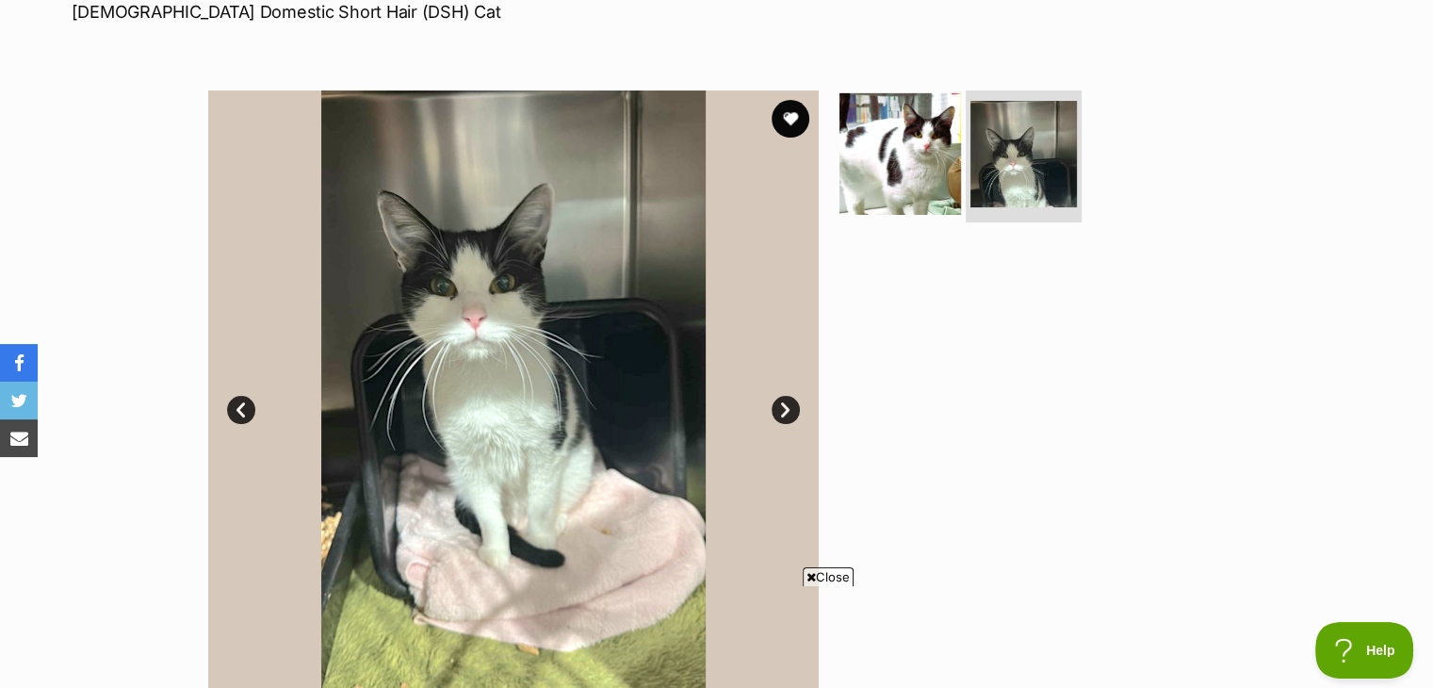
click at [906, 176] on img at bounding box center [901, 154] width 122 height 122
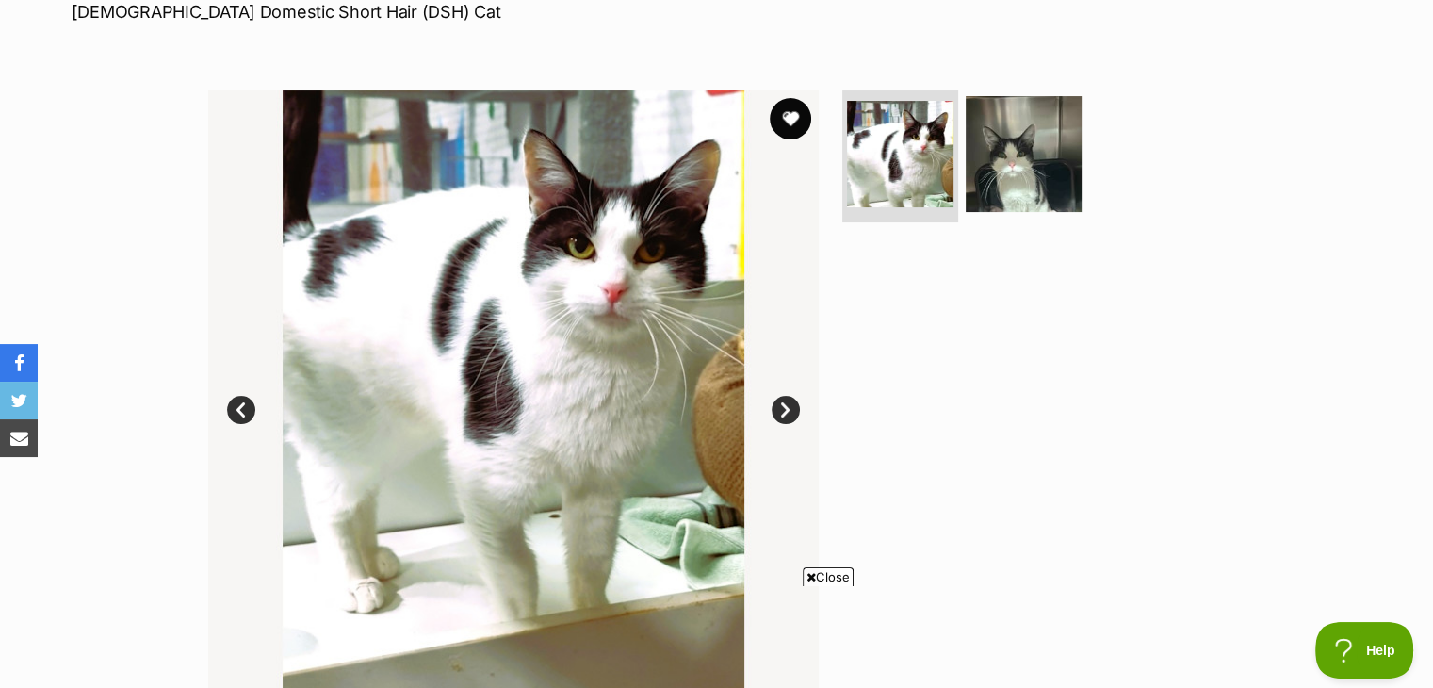
click at [787, 123] on button "favourite" at bounding box center [790, 118] width 41 height 41
